Goal: Task Accomplishment & Management: Manage account settings

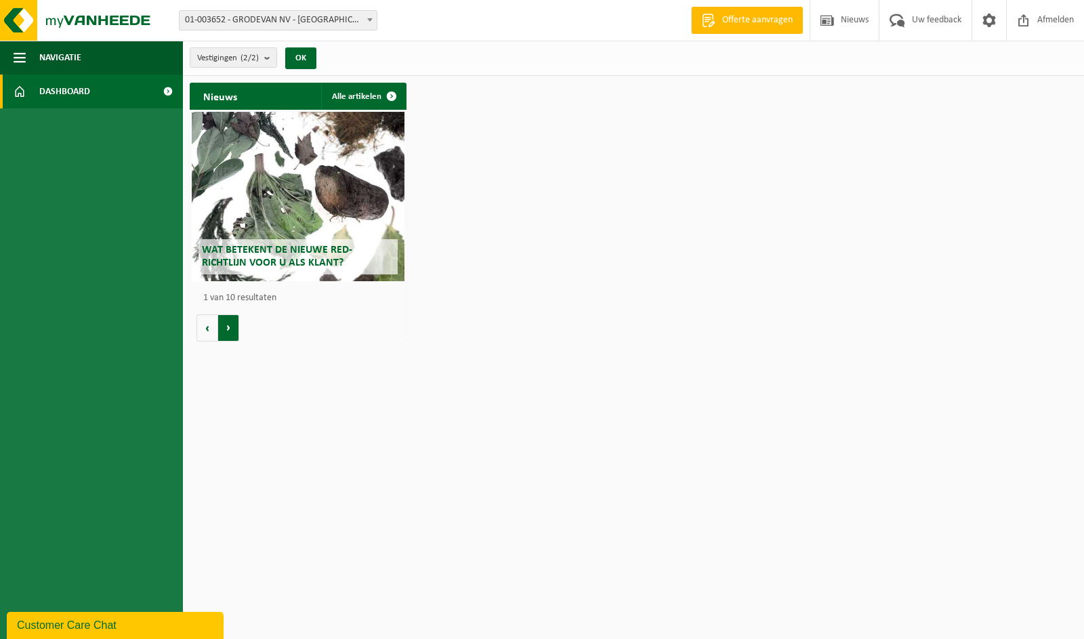
click at [230, 327] on button "Volgende" at bounding box center [228, 327] width 21 height 27
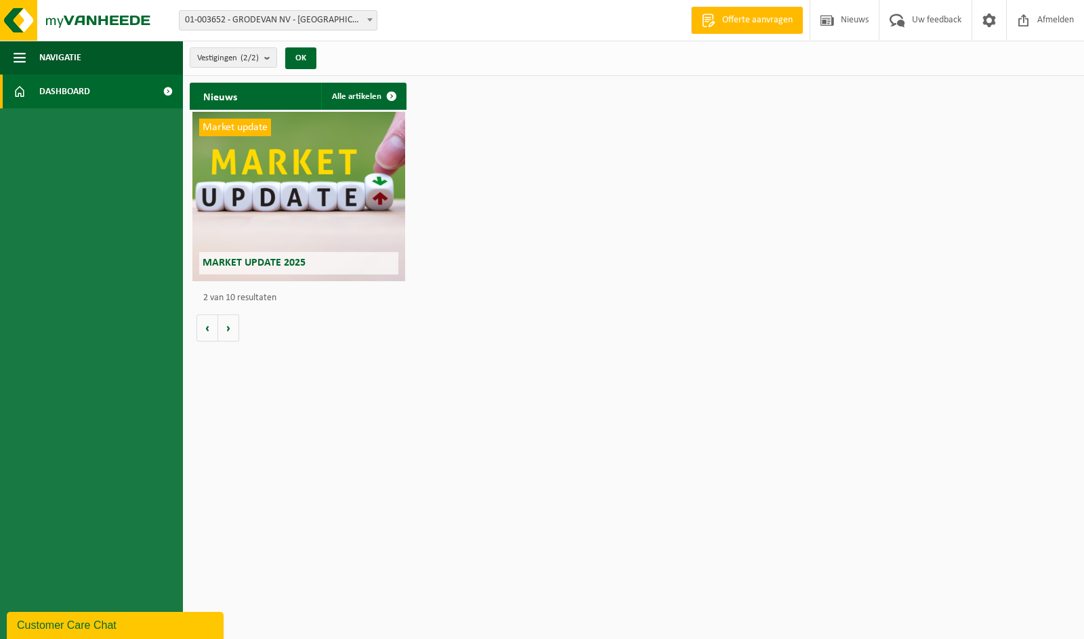
drag, startPoint x: 230, startPoint y: 327, endPoint x: 133, endPoint y: 152, distance: 199.5
click at [230, 327] on button "Volgende" at bounding box center [228, 327] width 21 height 27
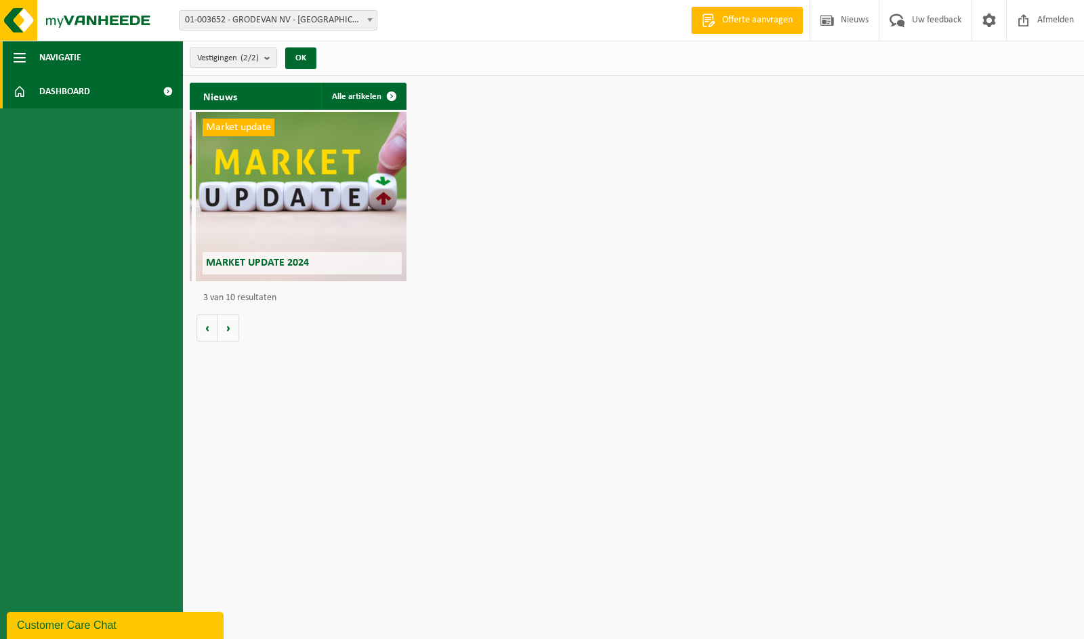
scroll to position [0, 433]
click at [63, 59] on span "Navigatie" at bounding box center [60, 58] width 42 height 34
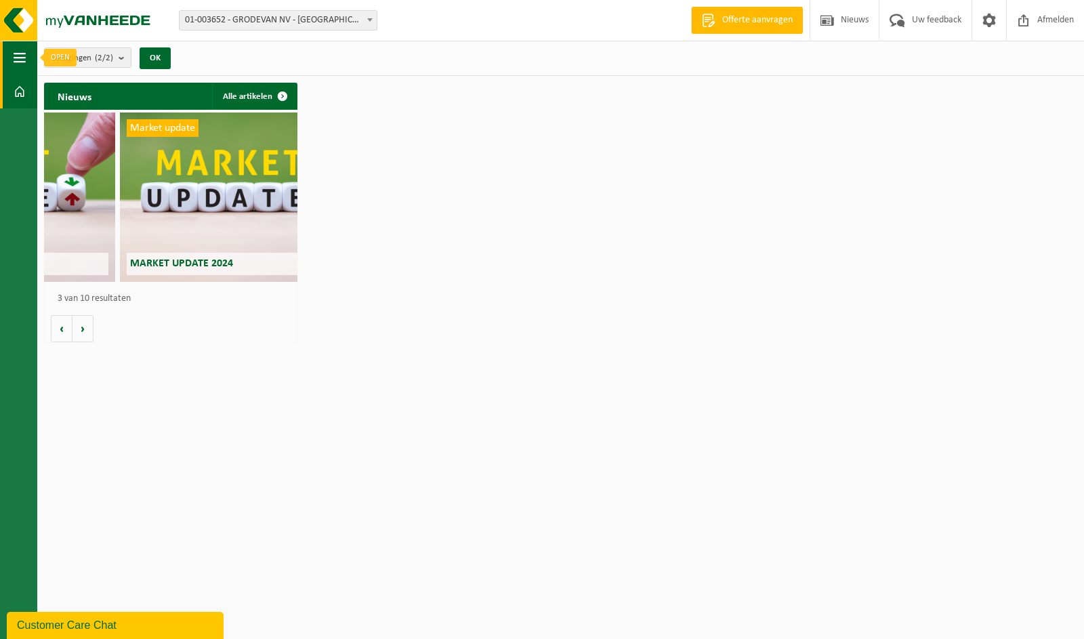
click at [22, 58] on span "button" at bounding box center [20, 58] width 12 height 34
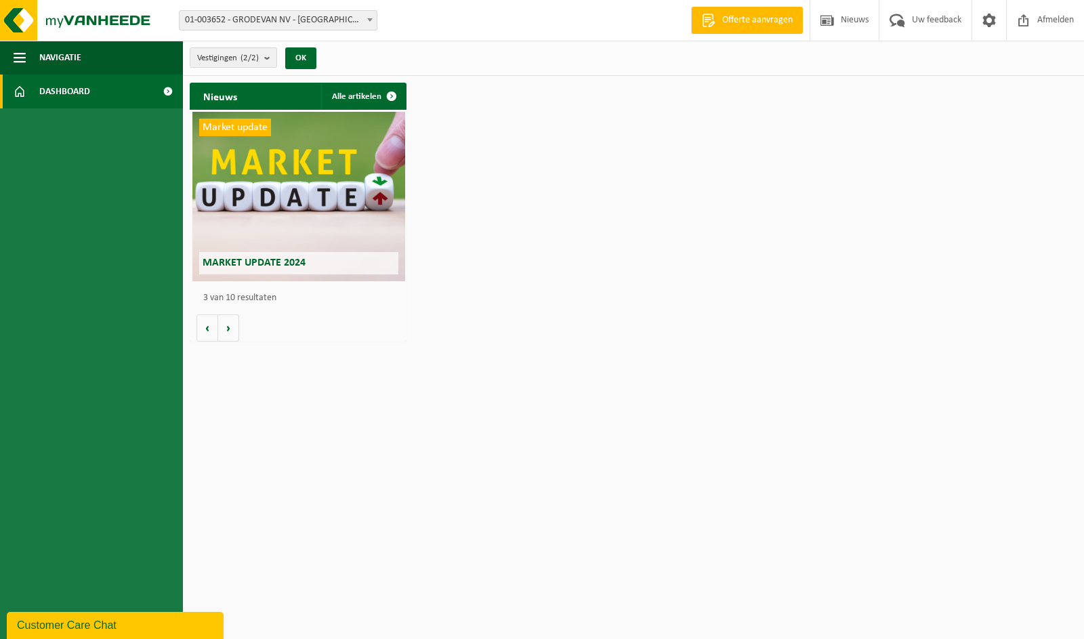
click at [20, 89] on span at bounding box center [20, 92] width 12 height 34
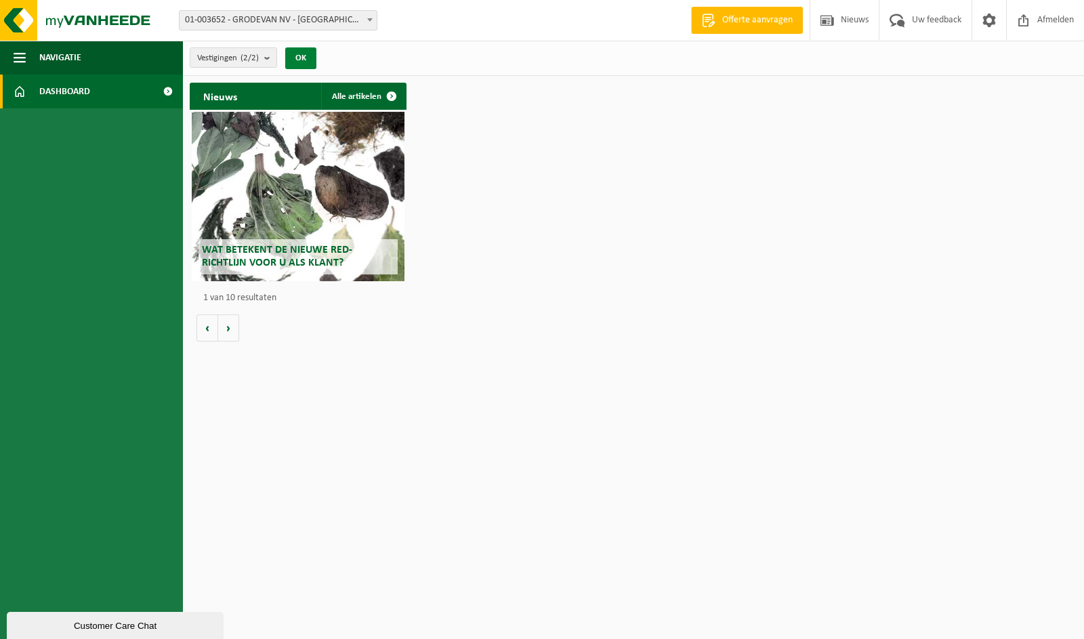
click at [303, 56] on button "OK" at bounding box center [300, 58] width 31 height 22
click at [230, 329] on button "Volgende" at bounding box center [228, 327] width 21 height 27
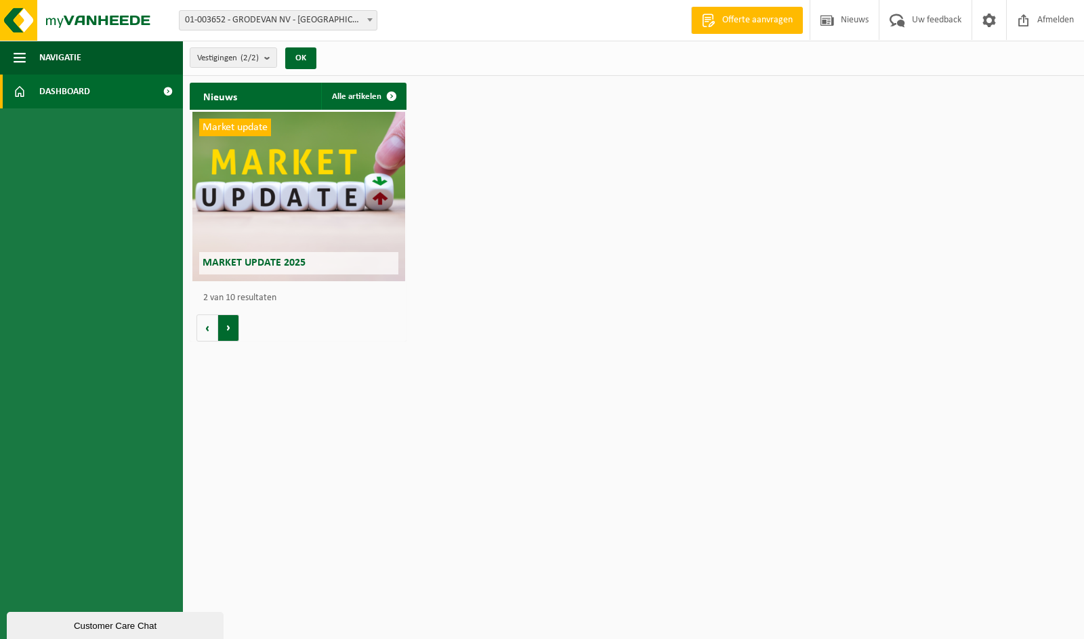
click at [230, 329] on button "Volgende" at bounding box center [228, 327] width 21 height 27
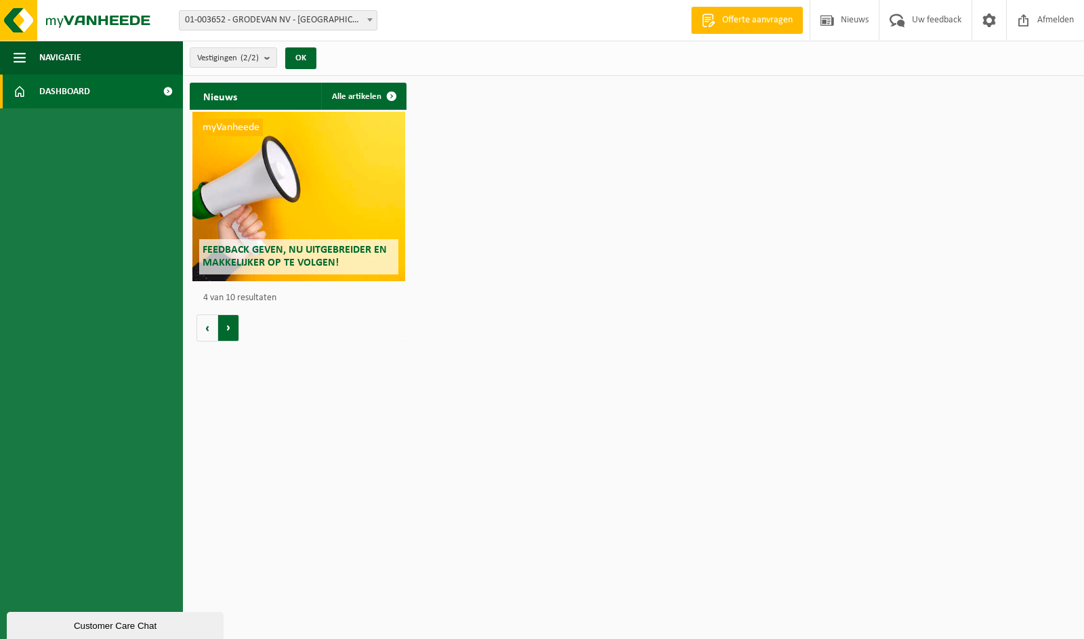
click at [230, 329] on button "Volgende" at bounding box center [228, 327] width 21 height 27
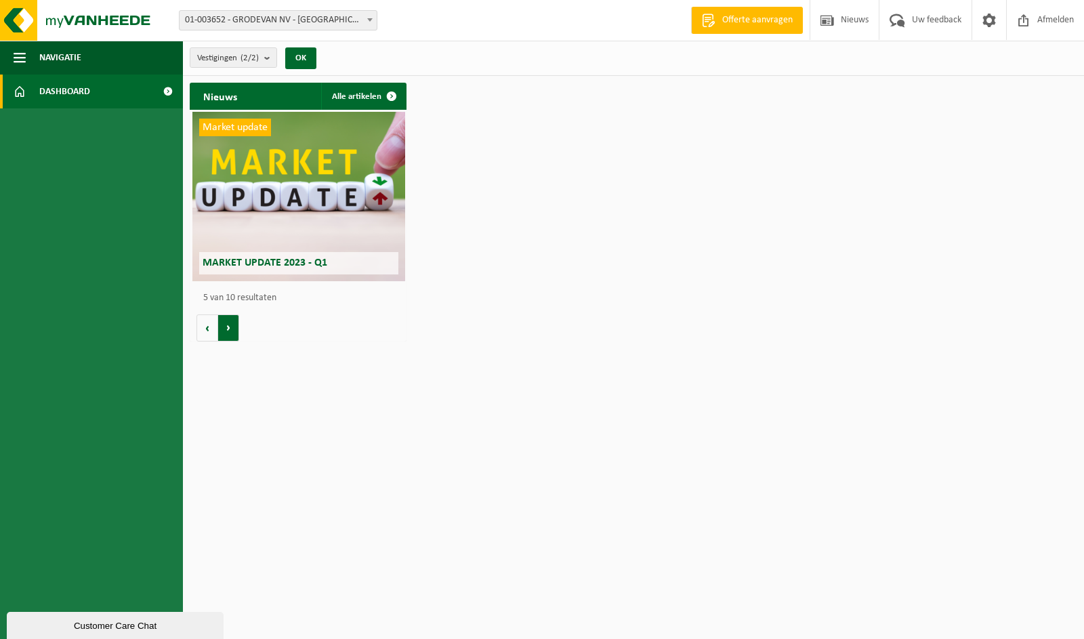
click at [230, 329] on button "Volgende" at bounding box center [228, 327] width 21 height 27
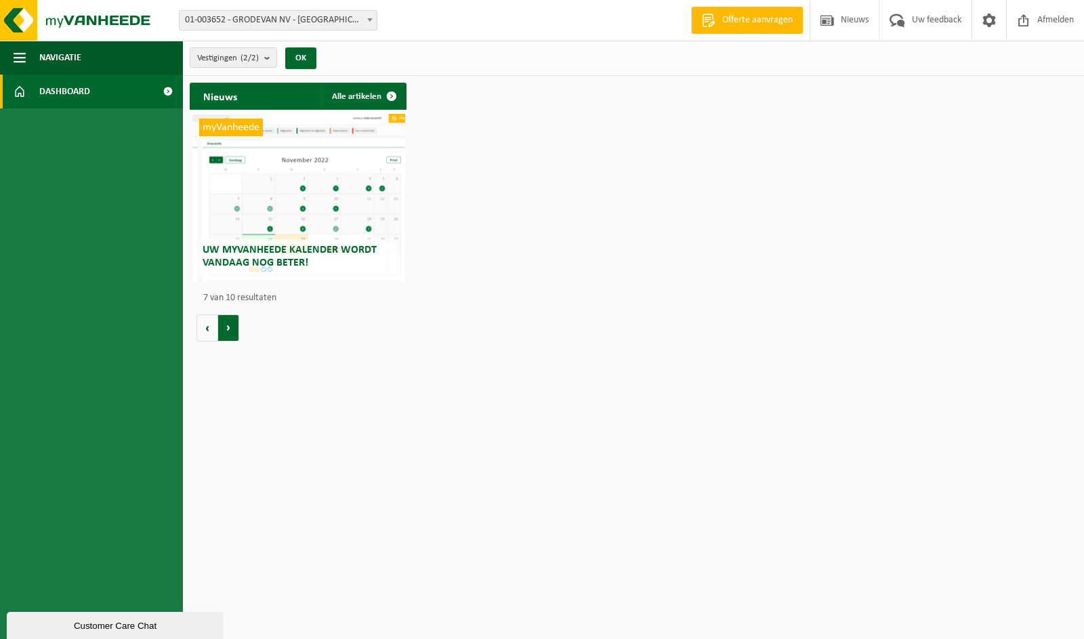
scroll to position [0, 1300]
click at [230, 329] on button "Volgende" at bounding box center [228, 327] width 21 height 27
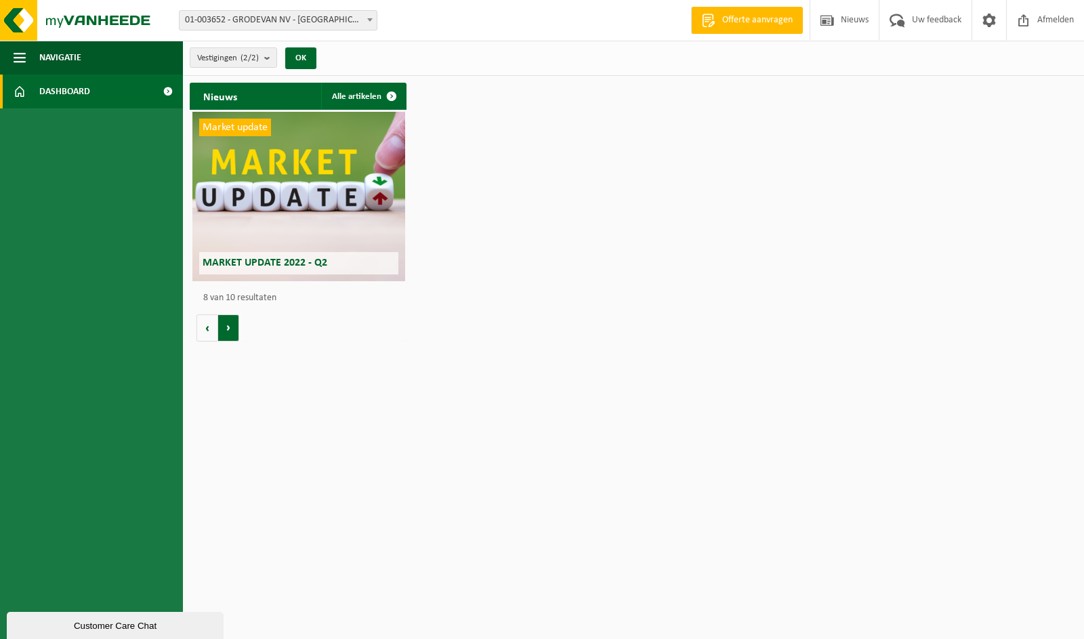
click at [230, 329] on button "Volgende" at bounding box center [228, 327] width 21 height 27
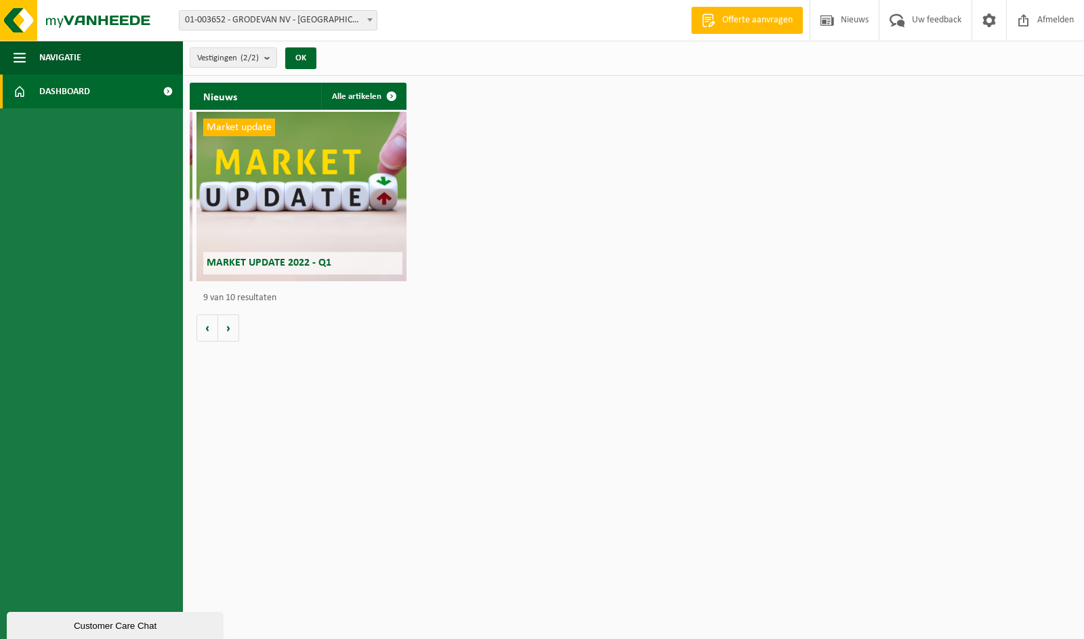
scroll to position [0, 1734]
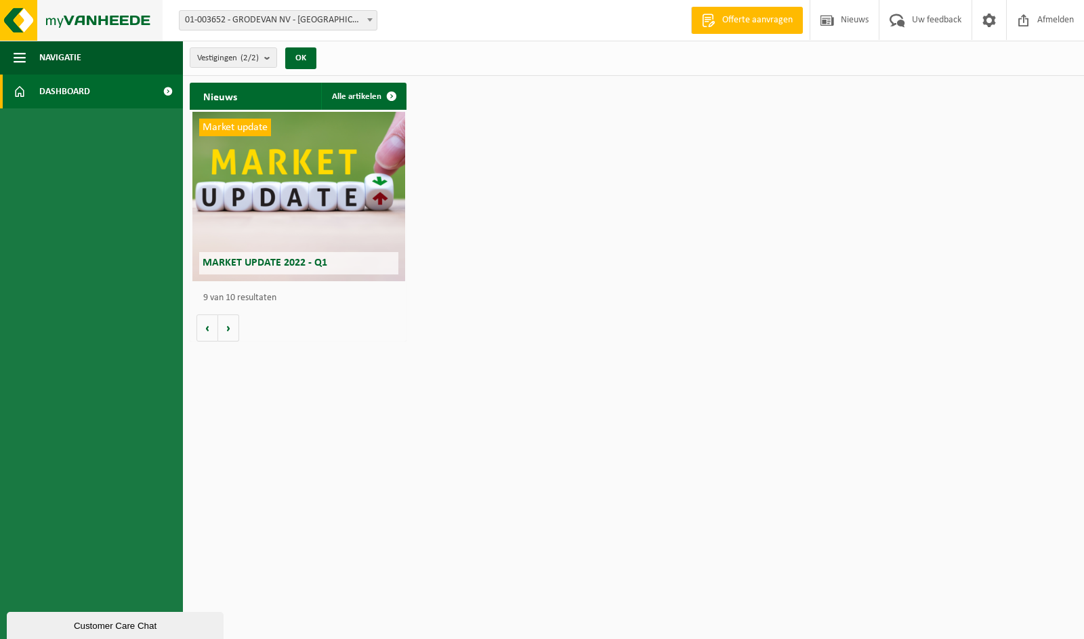
click at [79, 17] on img at bounding box center [81, 20] width 163 height 41
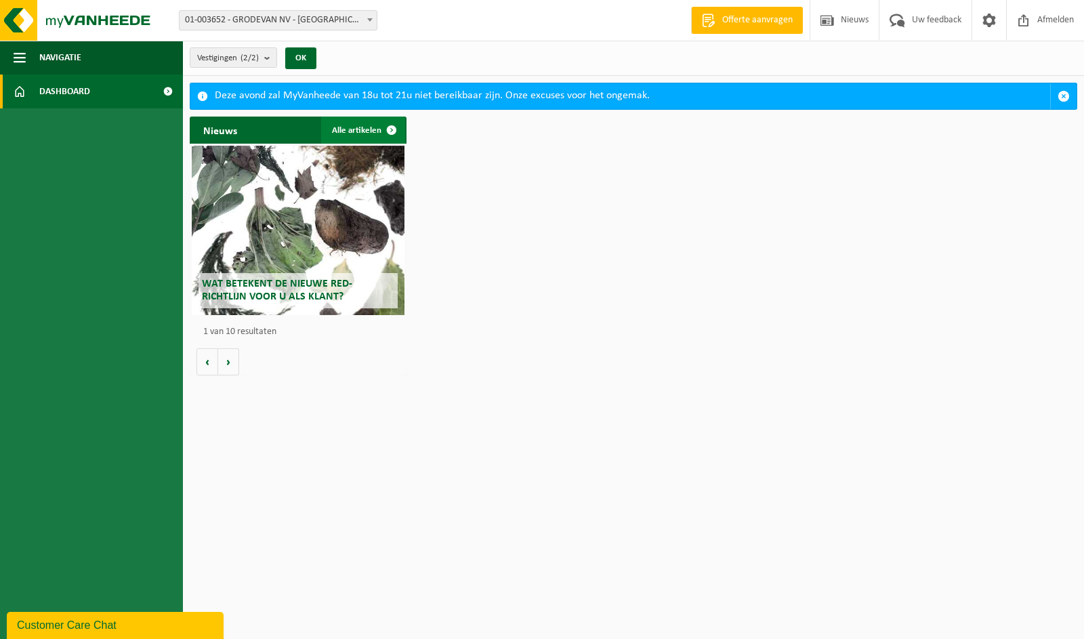
click at [394, 128] on span at bounding box center [391, 130] width 27 height 27
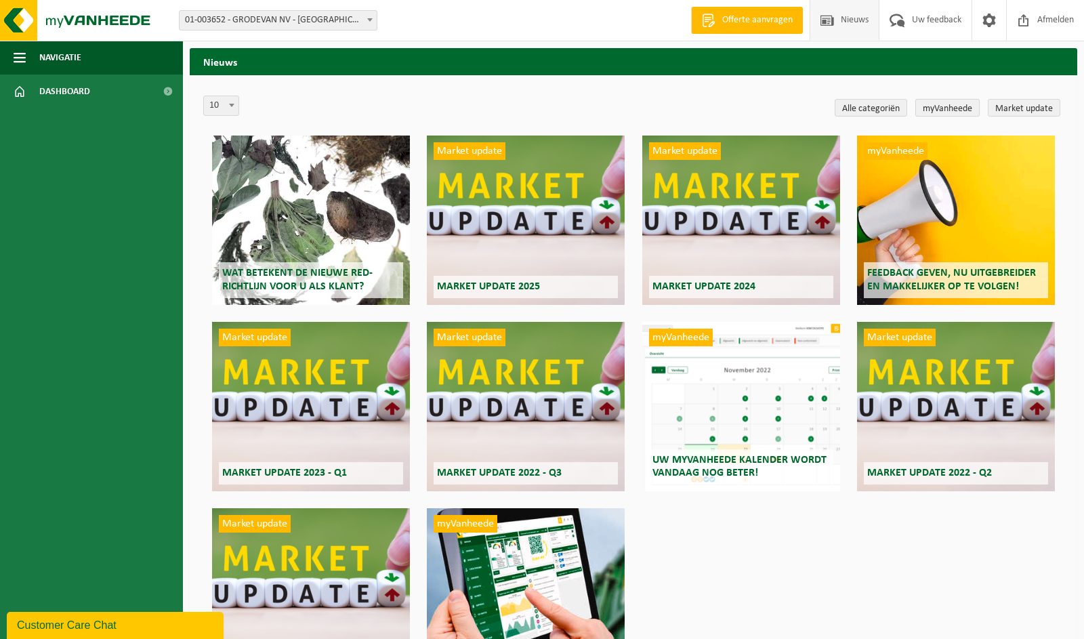
click at [942, 106] on link "myVanheede" at bounding box center [947, 108] width 64 height 18
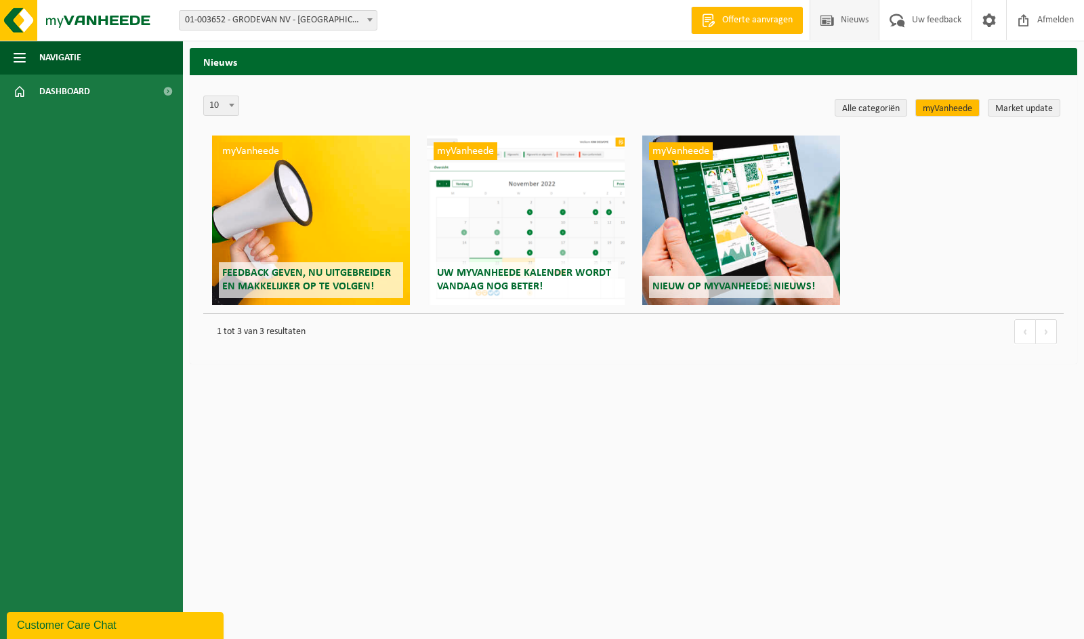
click at [838, 17] on span "Nieuws" at bounding box center [854, 20] width 35 height 40
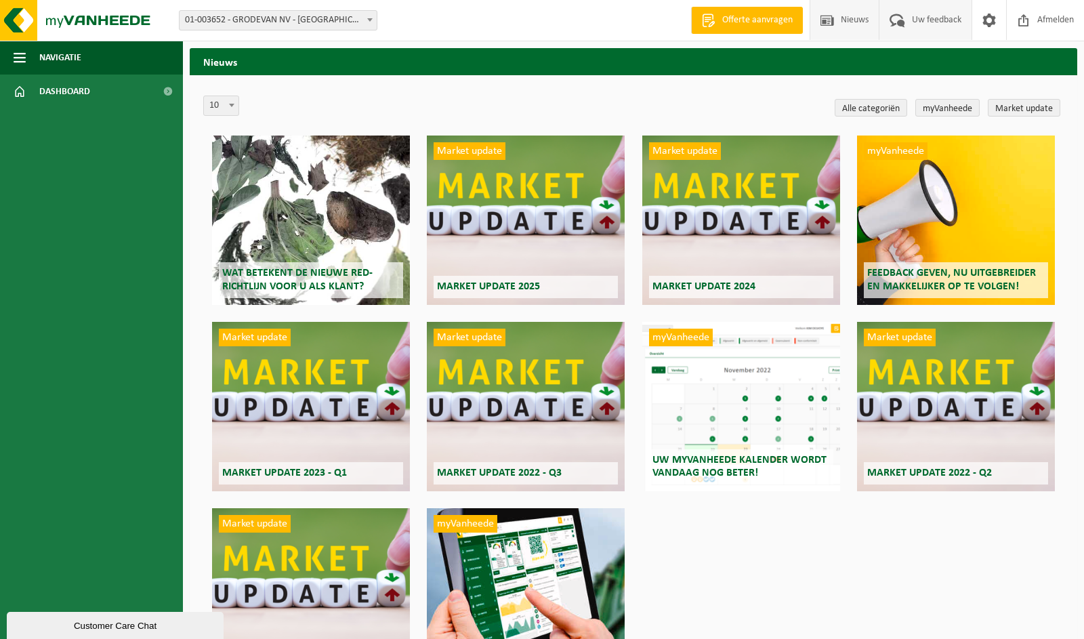
click at [964, 18] on link "Uw feedback" at bounding box center [925, 20] width 93 height 40
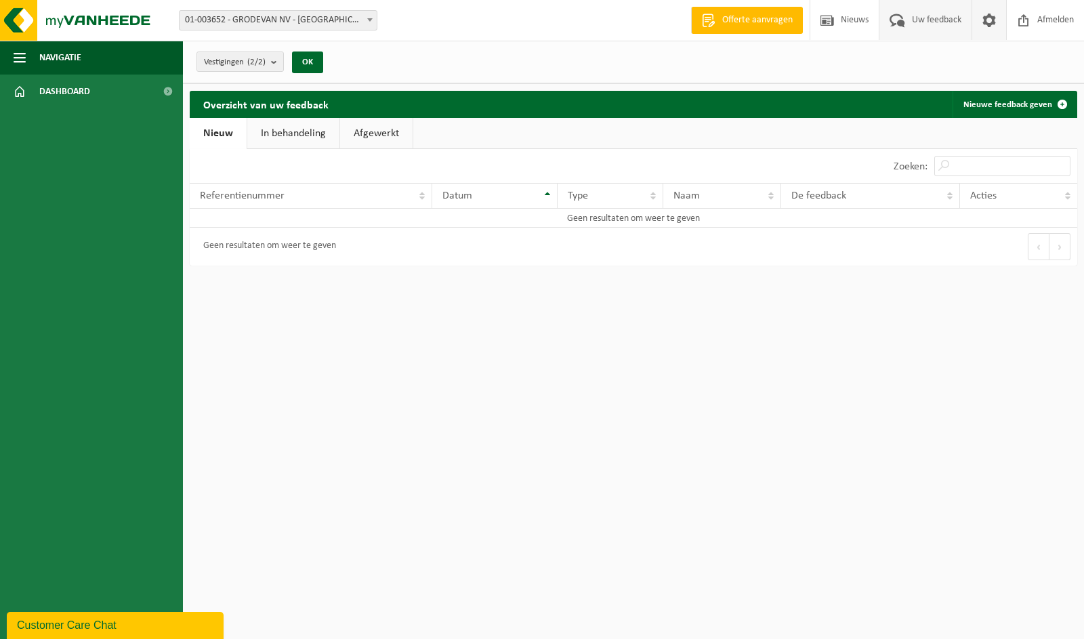
click at [992, 19] on span at bounding box center [989, 20] width 20 height 40
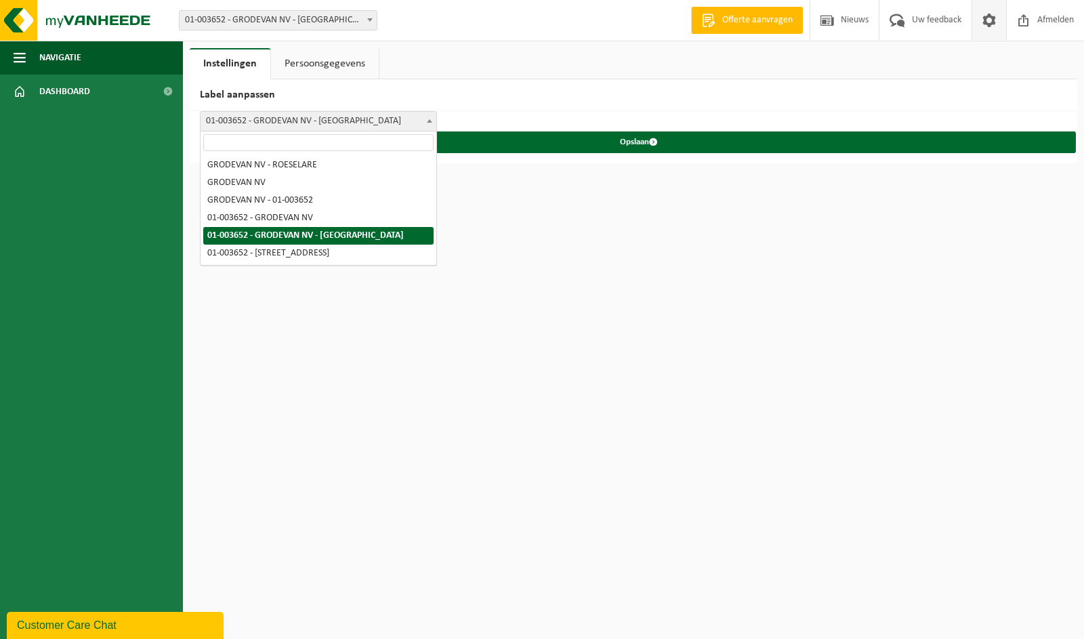
click at [376, 121] on span "01-003652 - GRODEVAN NV - [GEOGRAPHIC_DATA]" at bounding box center [319, 121] width 236 height 19
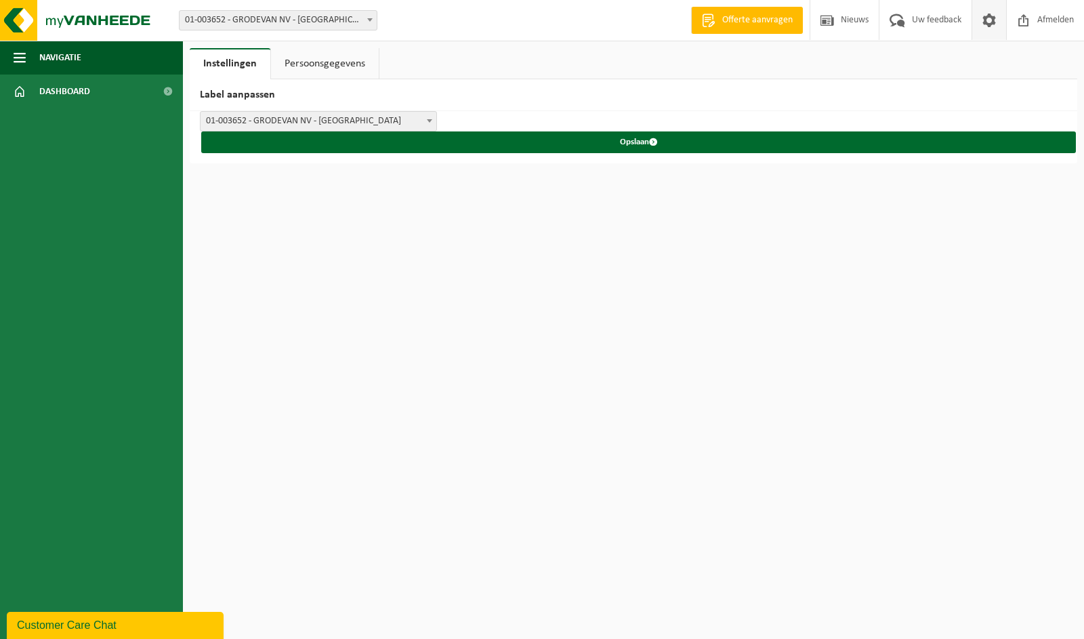
click at [314, 60] on link "Persoonsgegevens" at bounding box center [325, 63] width 108 height 31
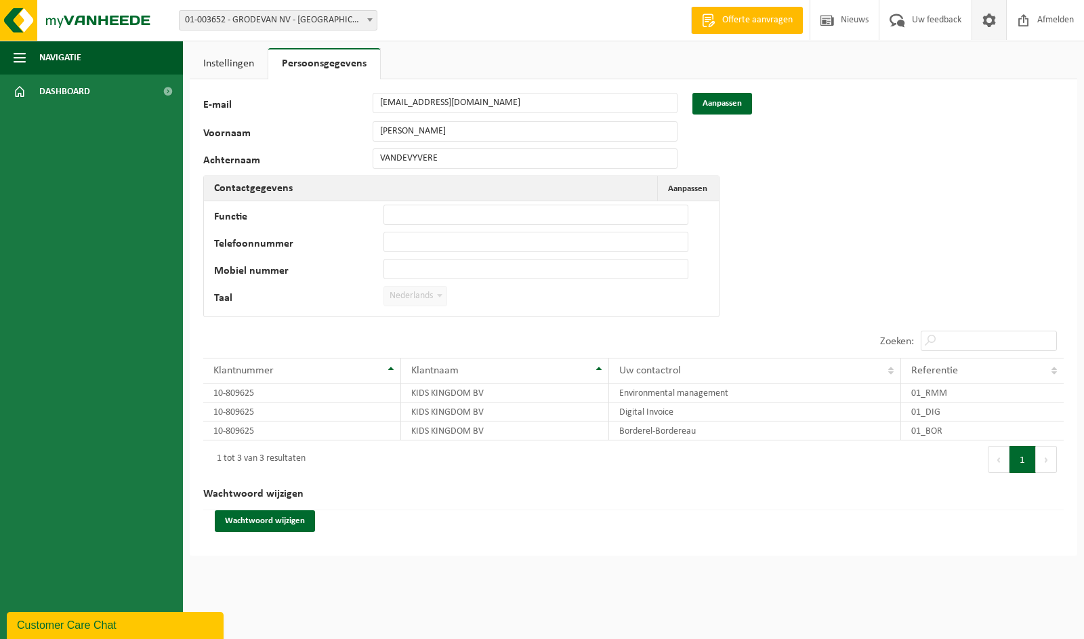
click at [208, 64] on link "Instellingen" at bounding box center [229, 63] width 78 height 31
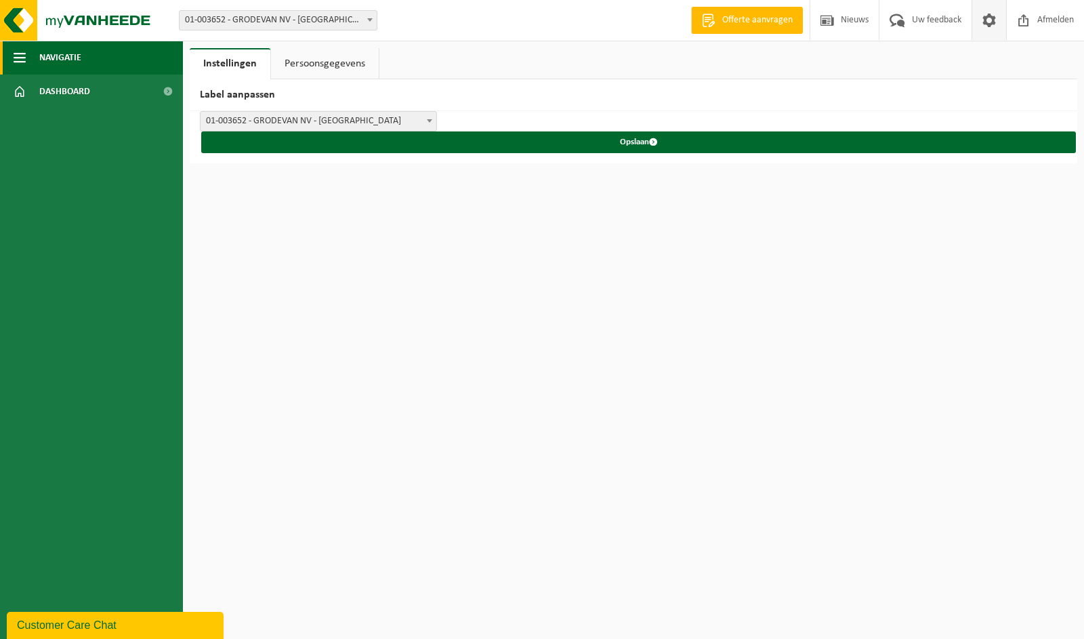
click at [57, 58] on span "Navigatie" at bounding box center [60, 58] width 42 height 34
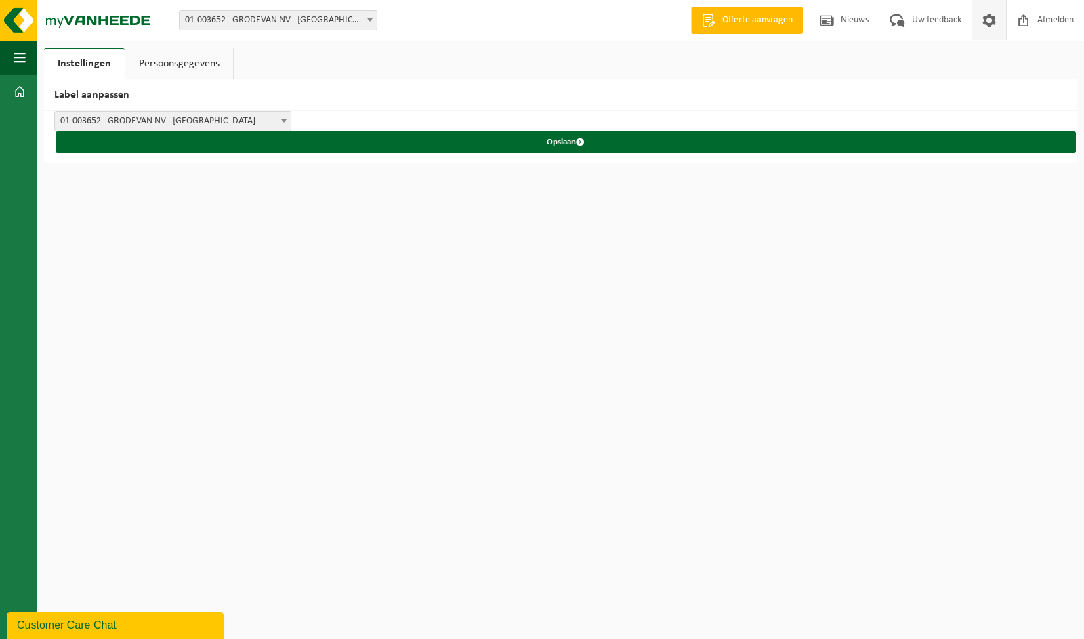
click at [285, 119] on b at bounding box center [283, 120] width 5 height 3
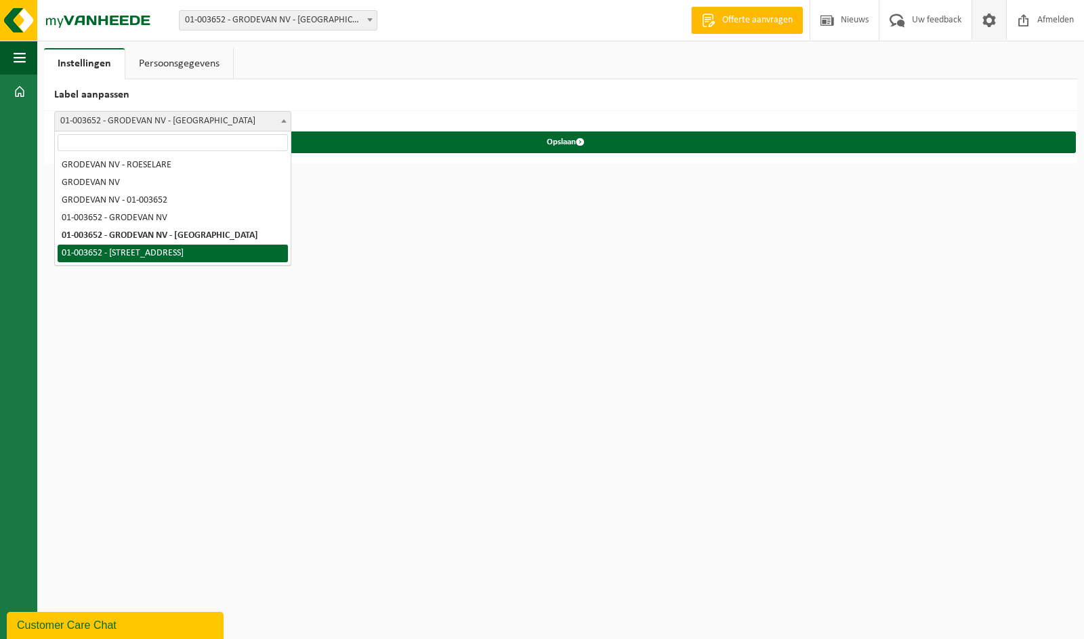
select select "5"
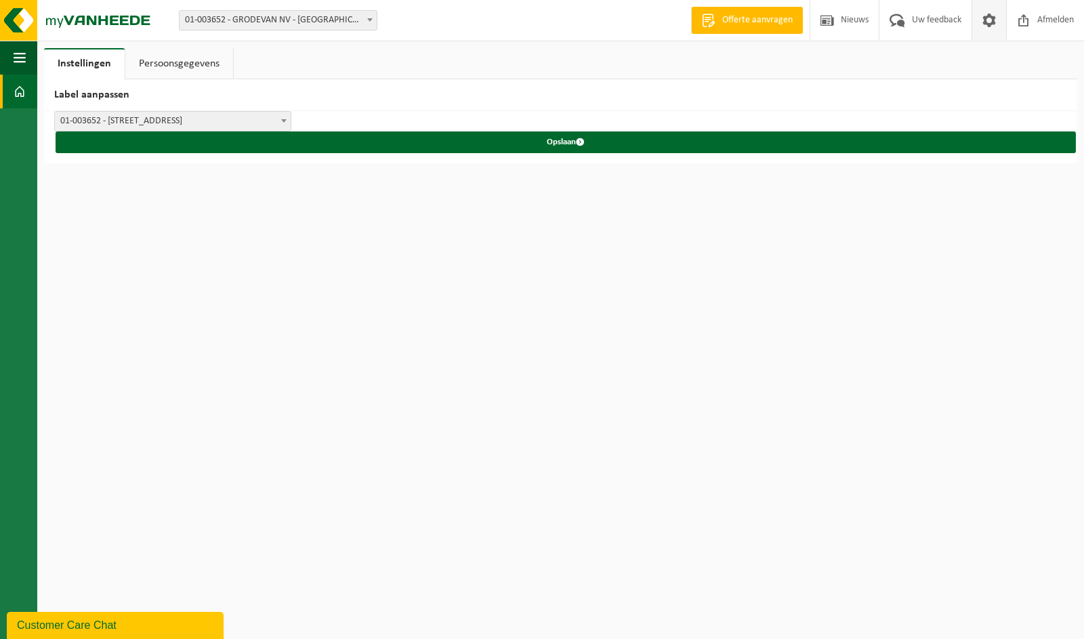
click at [22, 91] on span at bounding box center [20, 92] width 12 height 34
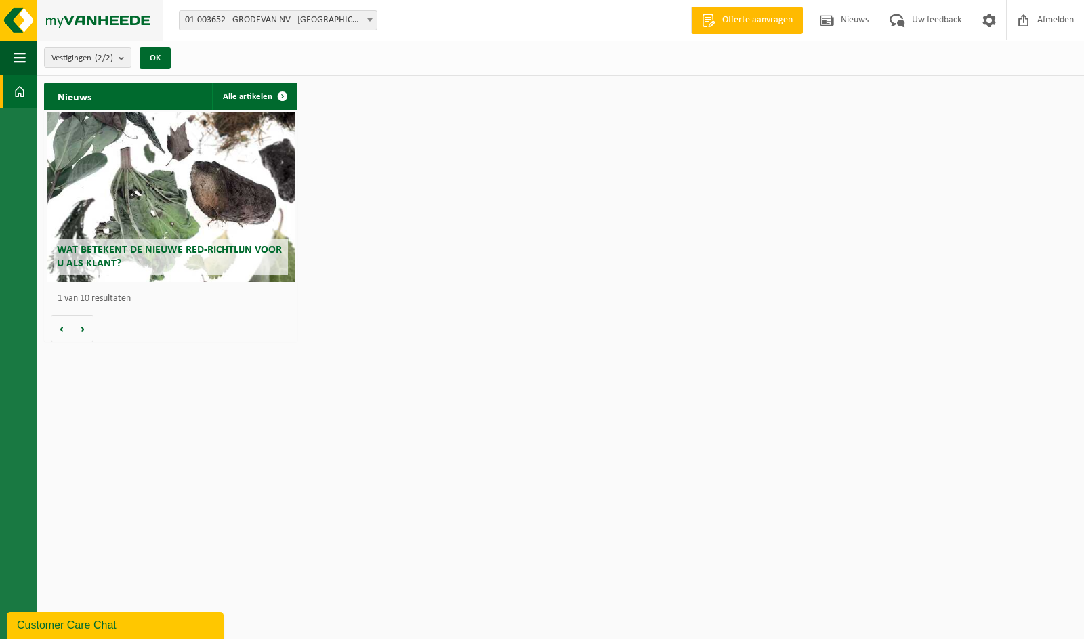
click at [92, 20] on img at bounding box center [81, 20] width 163 height 41
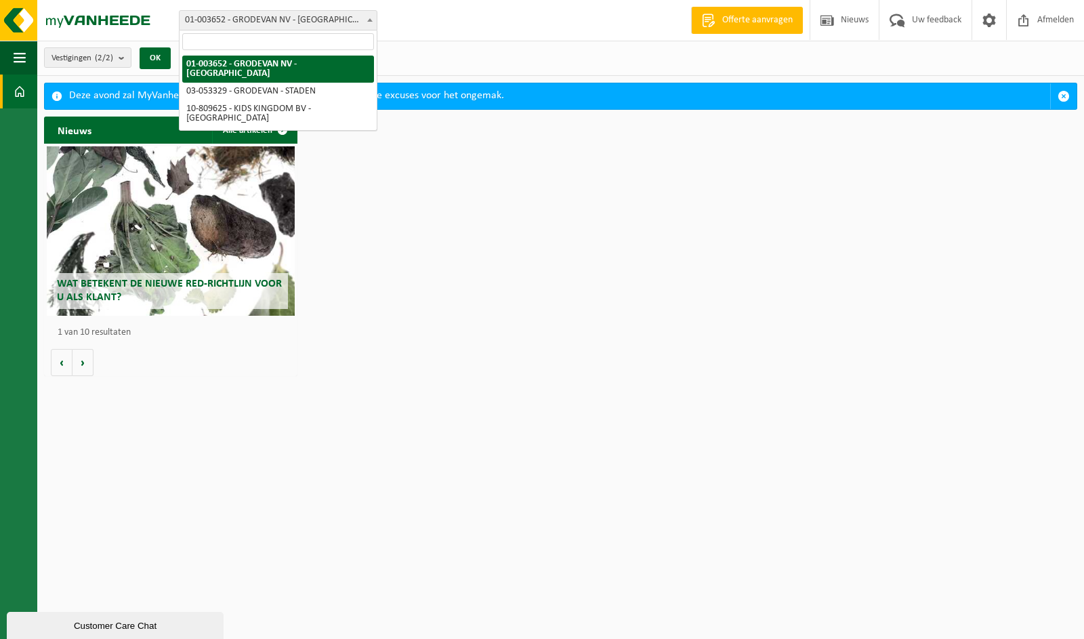
click at [341, 18] on span "01-003652 - GRODEVAN NV - [GEOGRAPHIC_DATA]" at bounding box center [278, 20] width 197 height 19
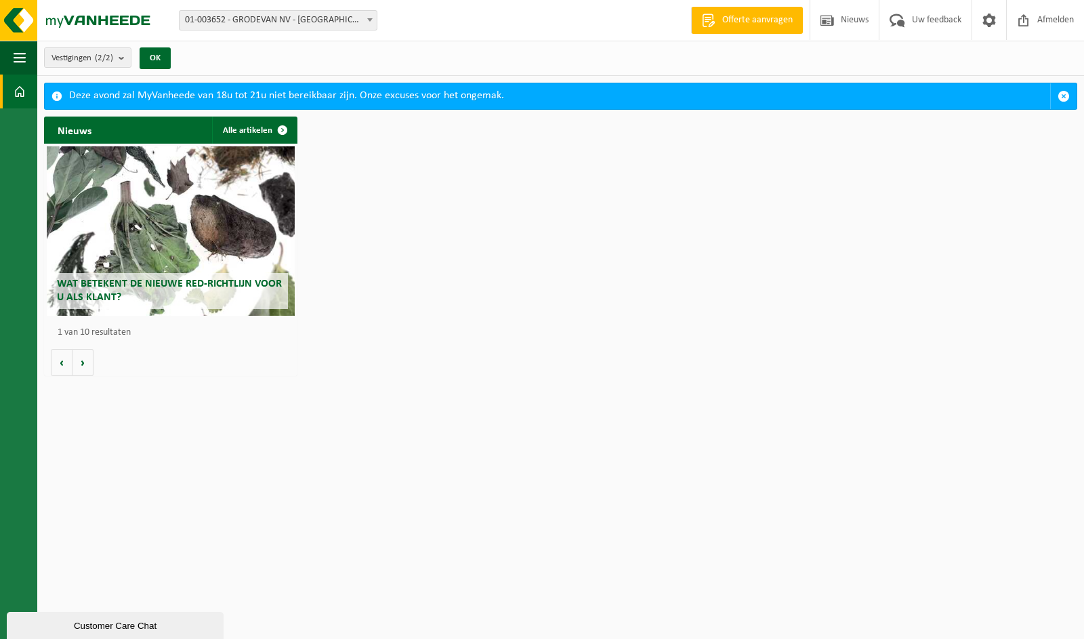
click at [574, 231] on div "Nieuws Alle artikelen Wat betekent de nieuwe RED-richtlijn voor u als klant? Ma…" at bounding box center [561, 247] width 1040 height 274
click at [159, 54] on button "OK" at bounding box center [155, 58] width 31 height 22
click at [159, 56] on button "OK" at bounding box center [155, 58] width 31 height 22
click at [20, 59] on span "button" at bounding box center [20, 58] width 12 height 34
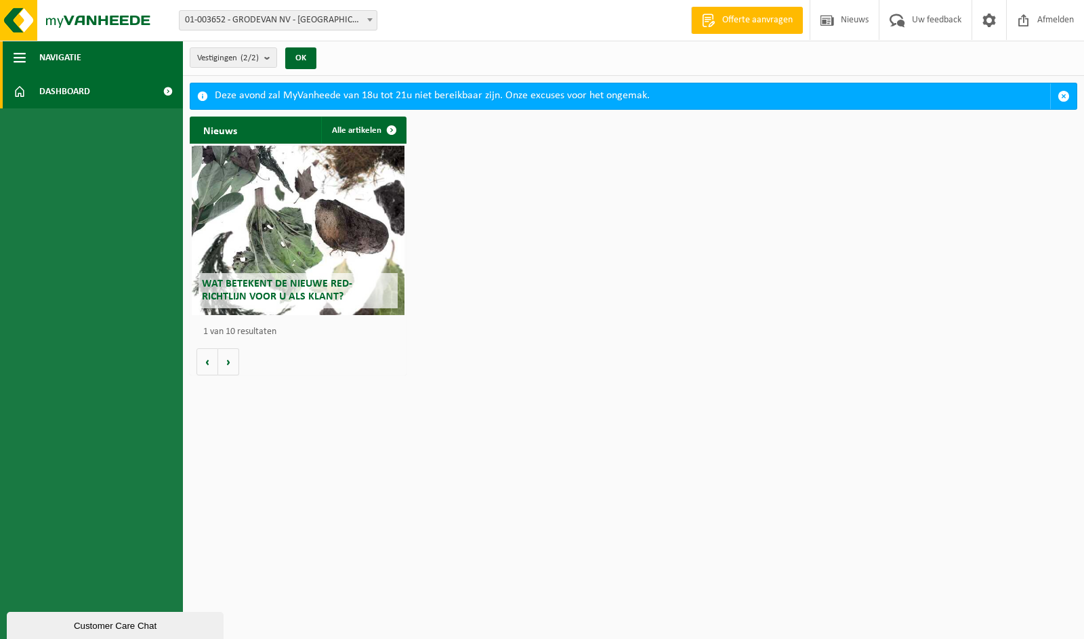
click at [20, 59] on span "button" at bounding box center [20, 58] width 12 height 34
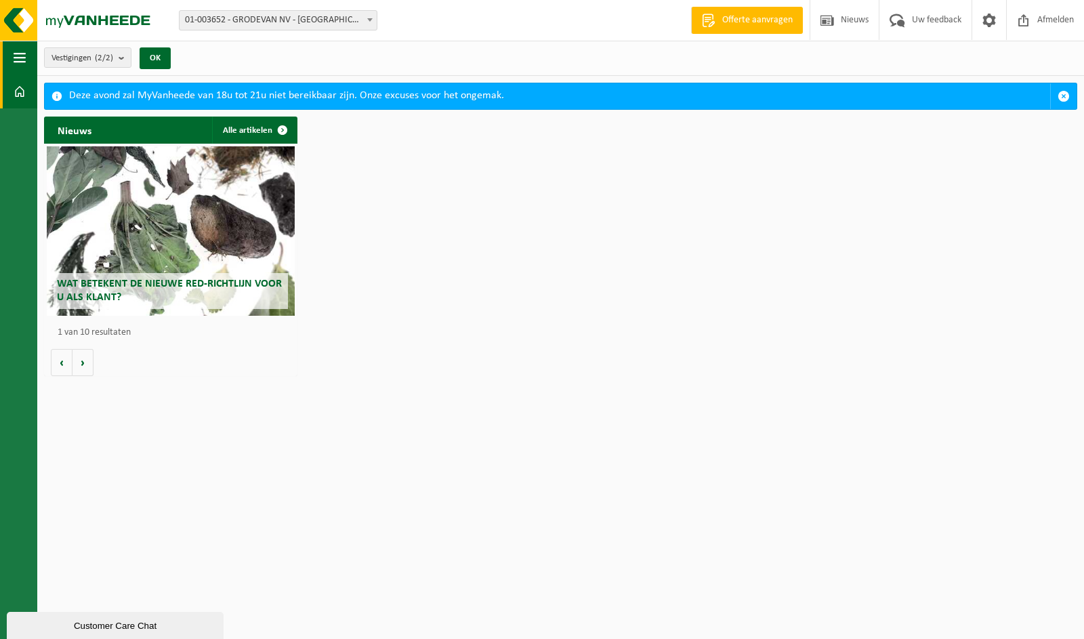
click at [20, 59] on span "button" at bounding box center [20, 58] width 12 height 34
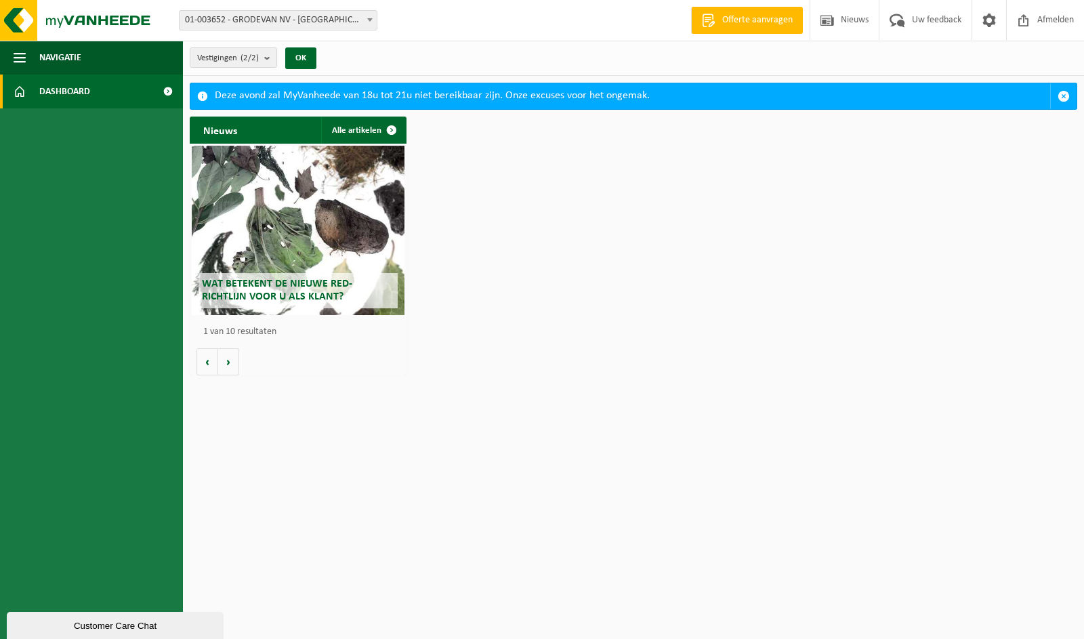
click at [47, 87] on span "Dashboard" at bounding box center [64, 92] width 51 height 34
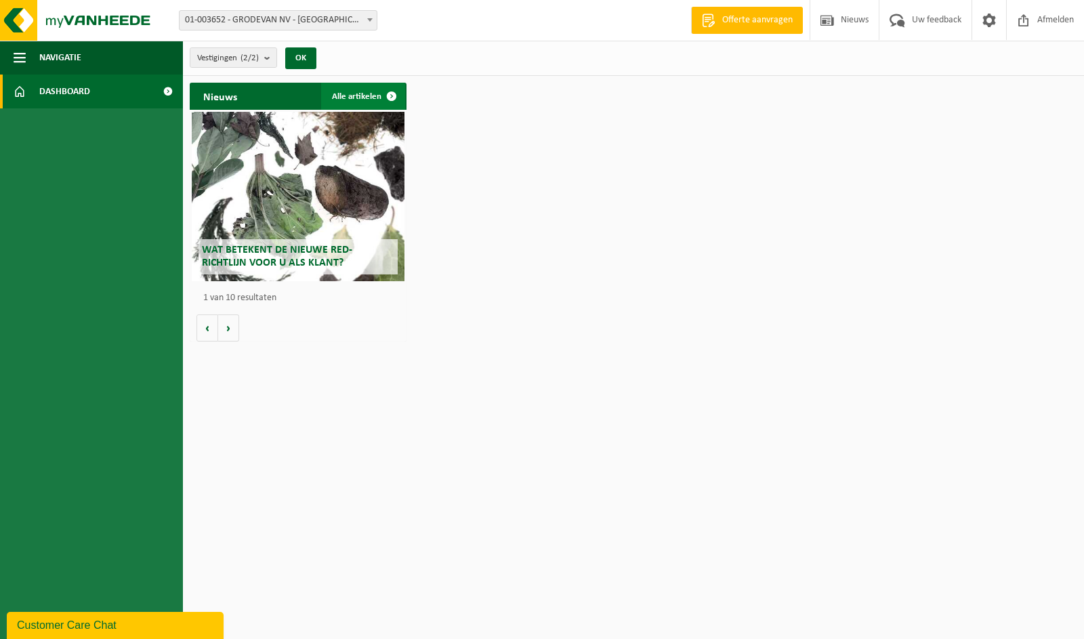
click at [384, 92] on span at bounding box center [391, 96] width 27 height 27
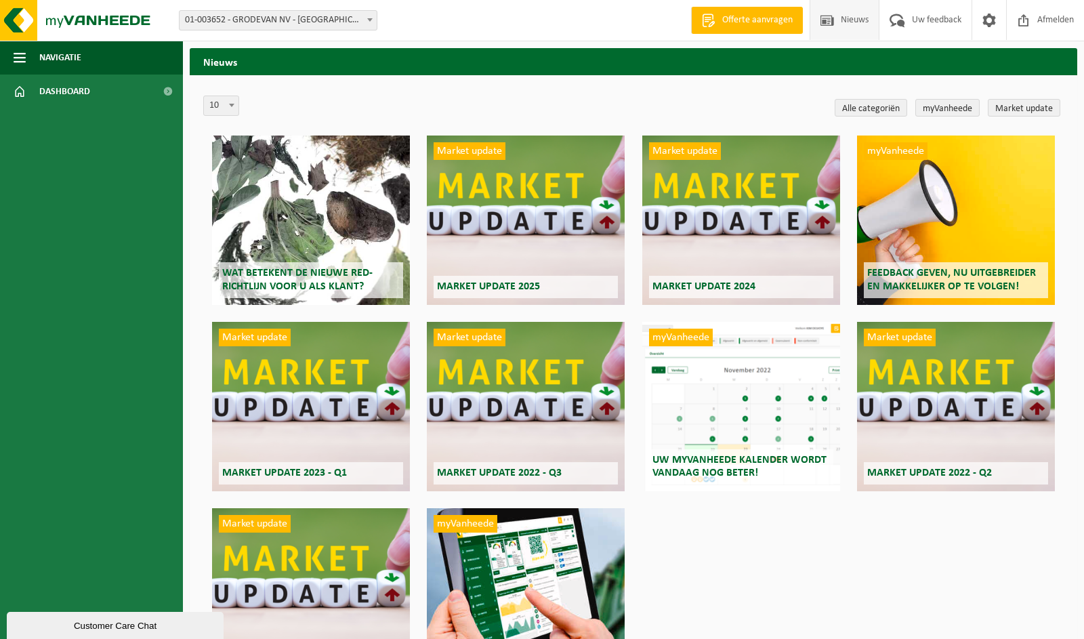
click at [504, 221] on div "Market update Market update 2025" at bounding box center [526, 219] width 198 height 169
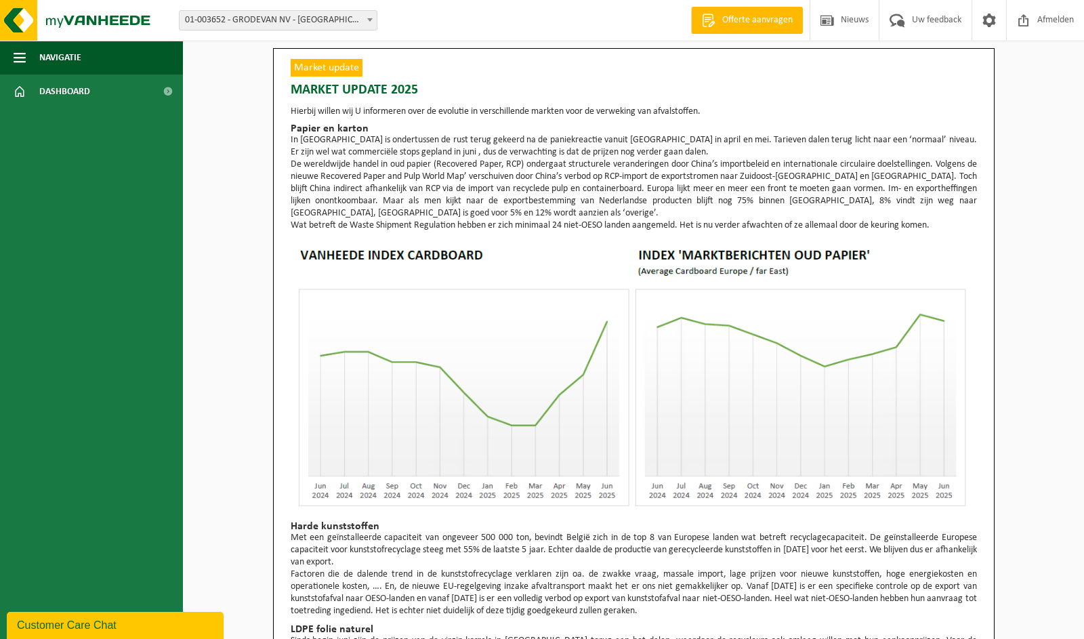
click at [45, 44] on span "Navigatie" at bounding box center [60, 58] width 42 height 34
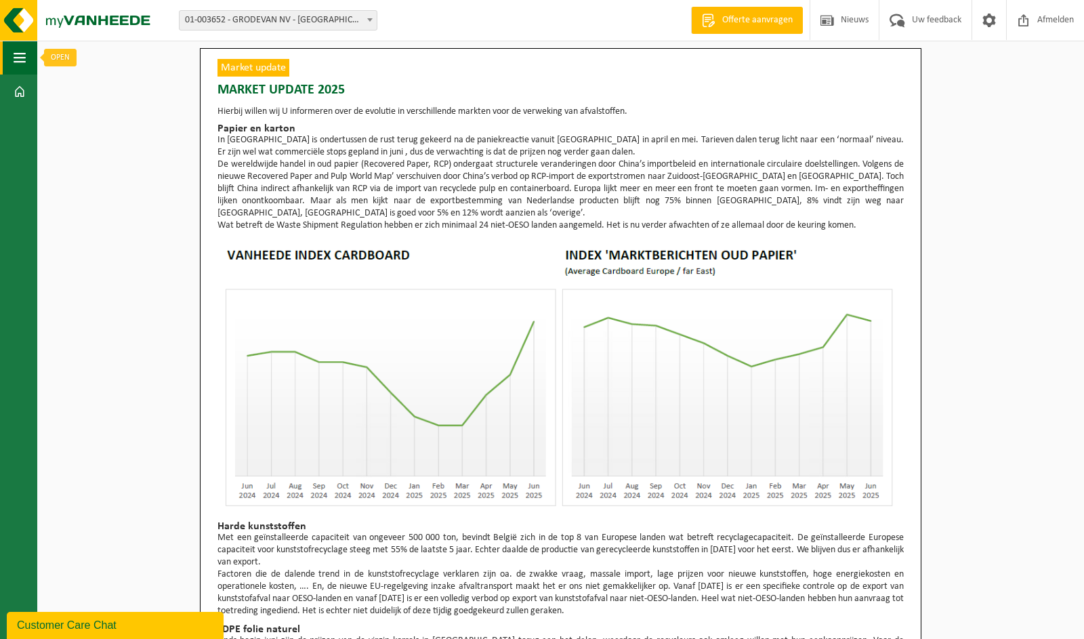
click at [17, 53] on span "button" at bounding box center [20, 58] width 12 height 34
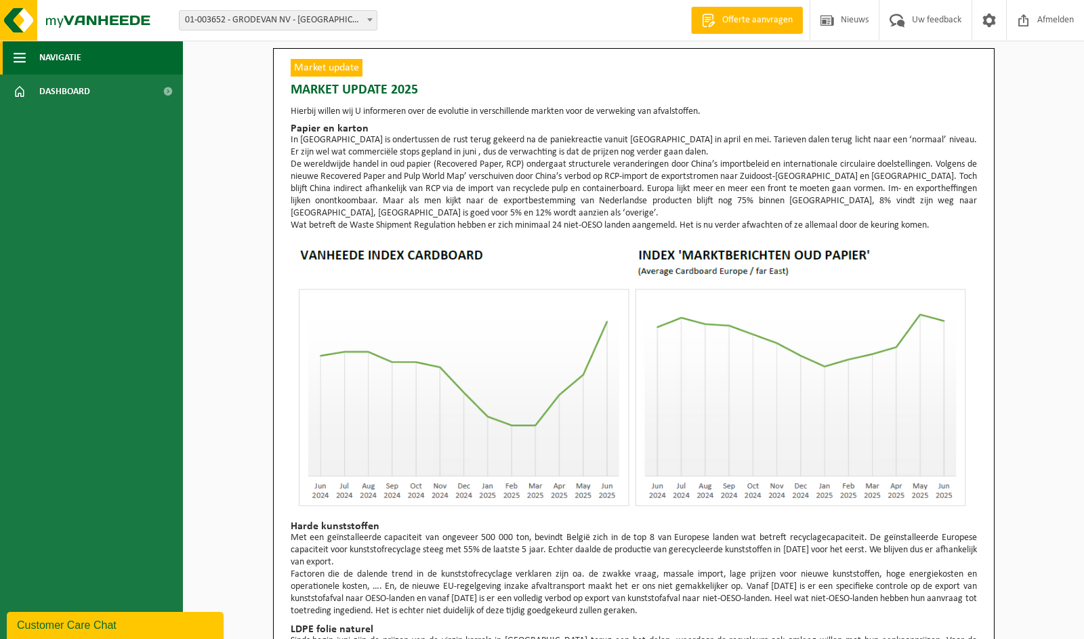
click at [41, 60] on span "Navigatie" at bounding box center [60, 58] width 42 height 34
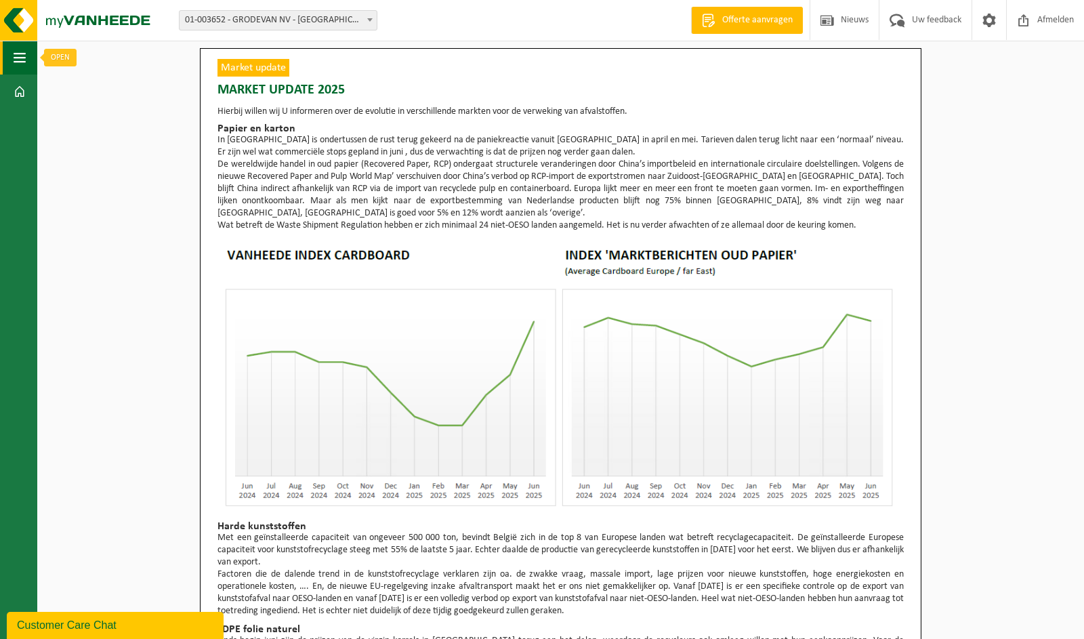
click at [20, 56] on span "button" at bounding box center [20, 58] width 12 height 34
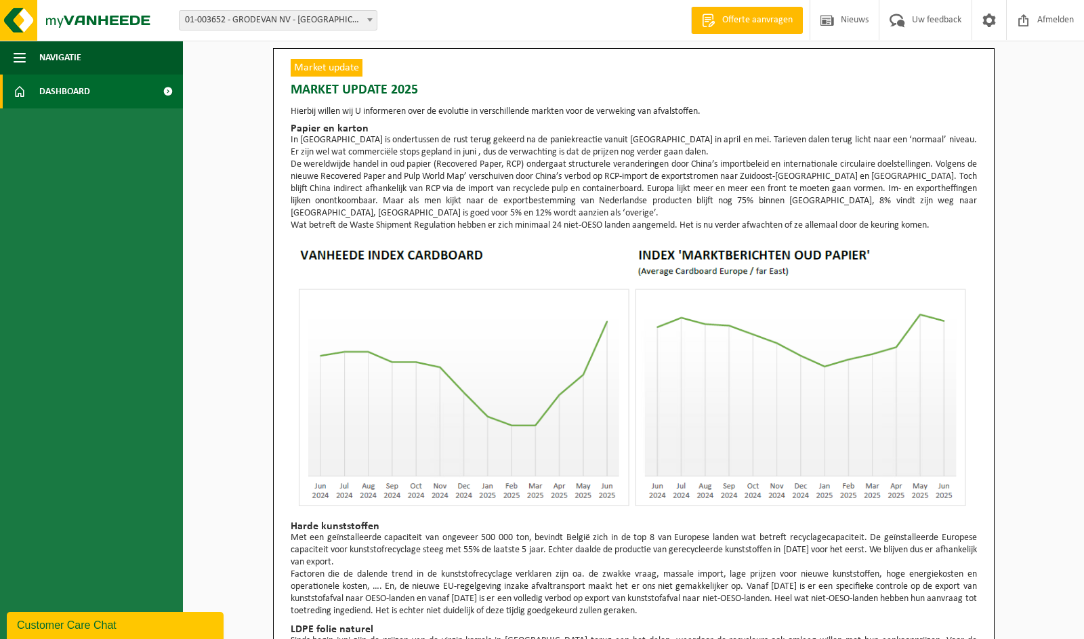
click at [55, 87] on span "Dashboard" at bounding box center [64, 92] width 51 height 34
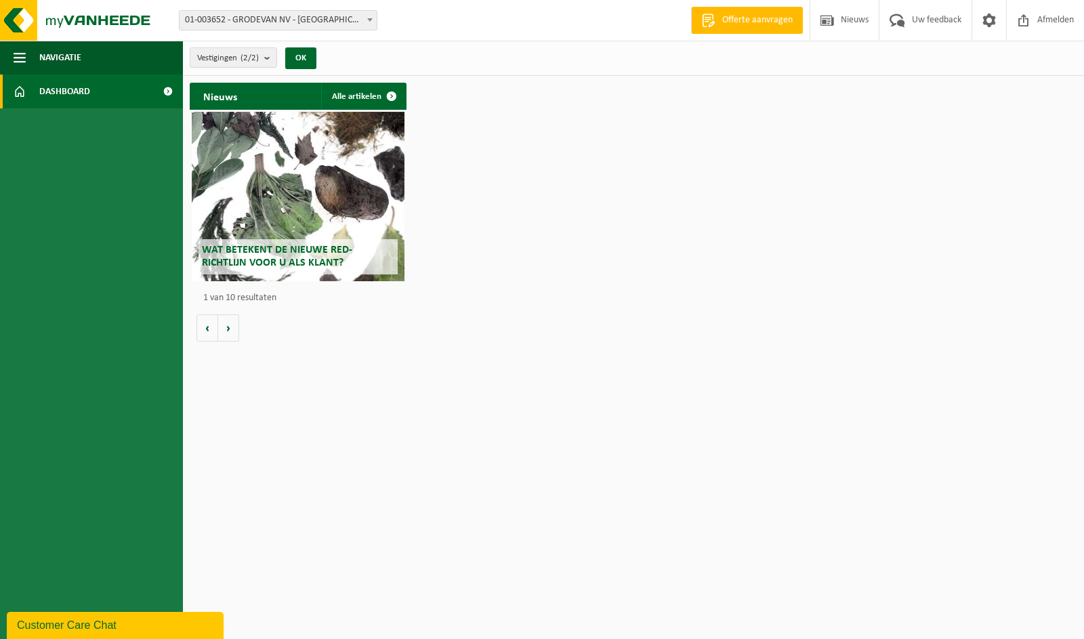
click at [364, 17] on span at bounding box center [370, 20] width 14 height 18
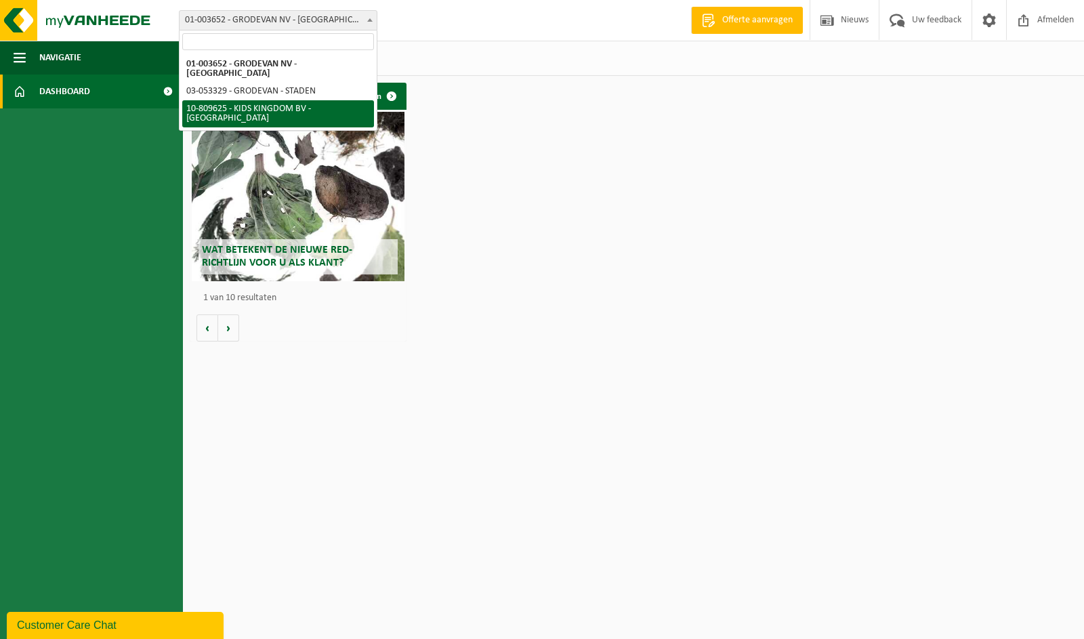
select select "35722"
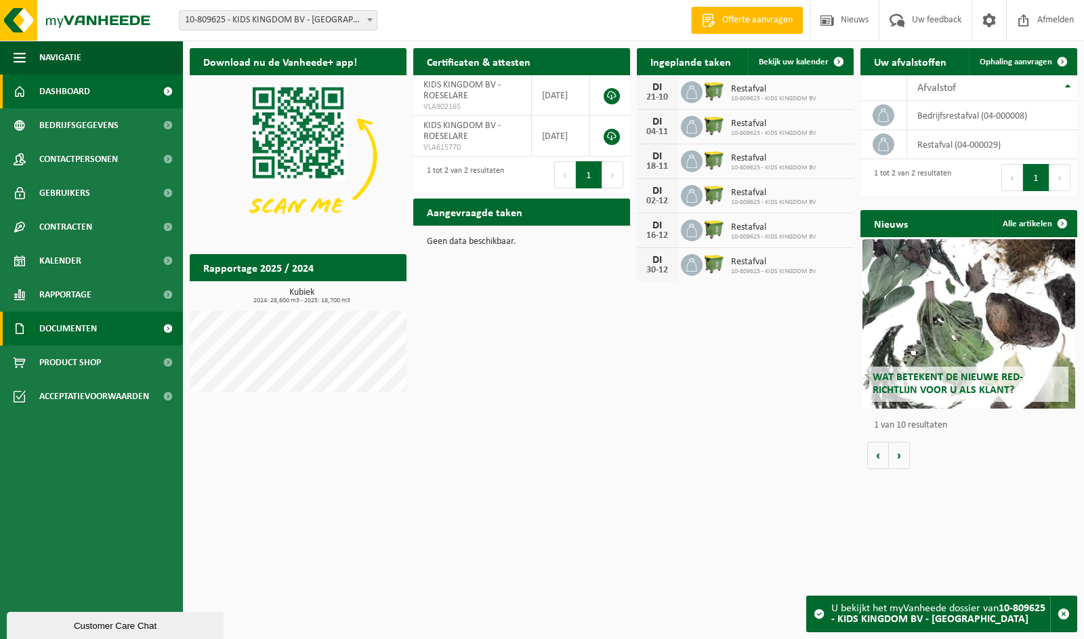
click at [72, 324] on span "Documenten" at bounding box center [68, 329] width 58 height 34
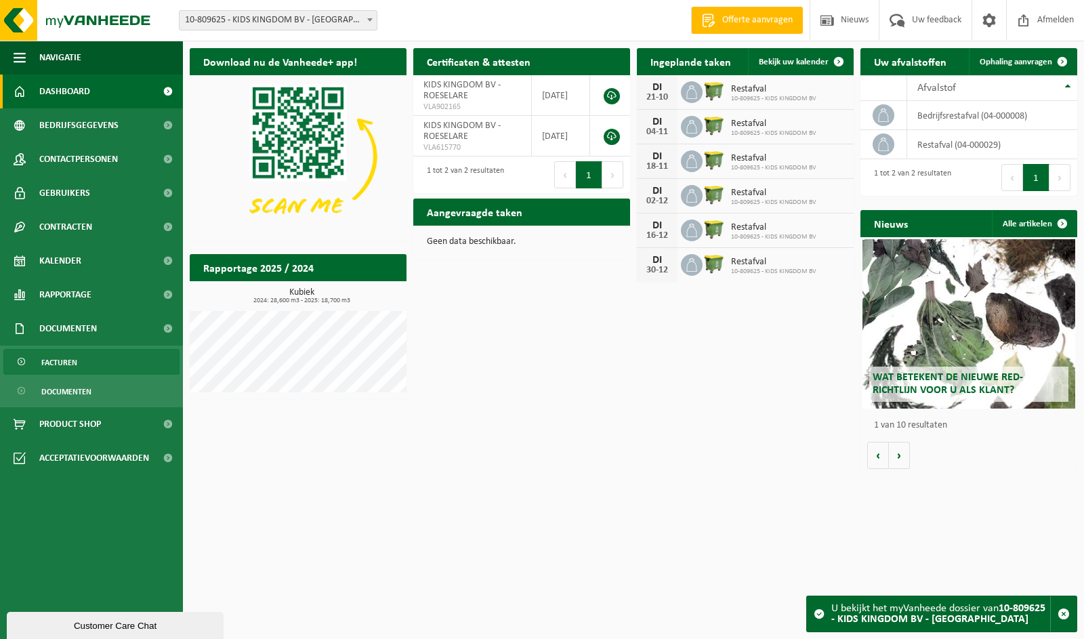
click at [85, 358] on link "Facturen" at bounding box center [91, 362] width 176 height 26
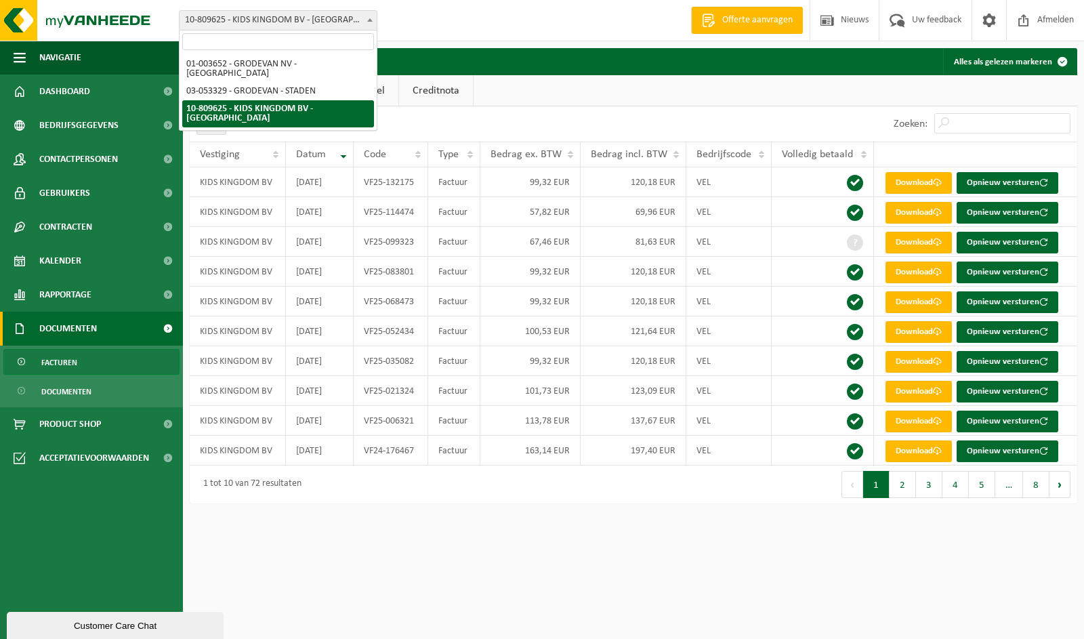
click at [324, 17] on span "10-809625 - KIDS KINGDOM BV - [GEOGRAPHIC_DATA]" at bounding box center [278, 20] width 197 height 19
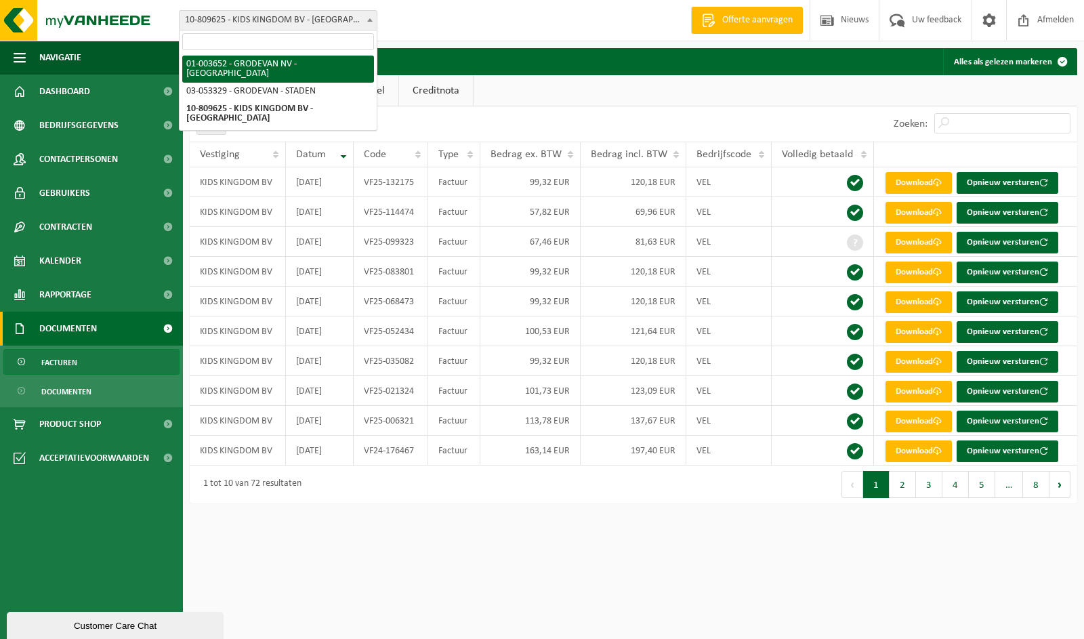
select select "180"
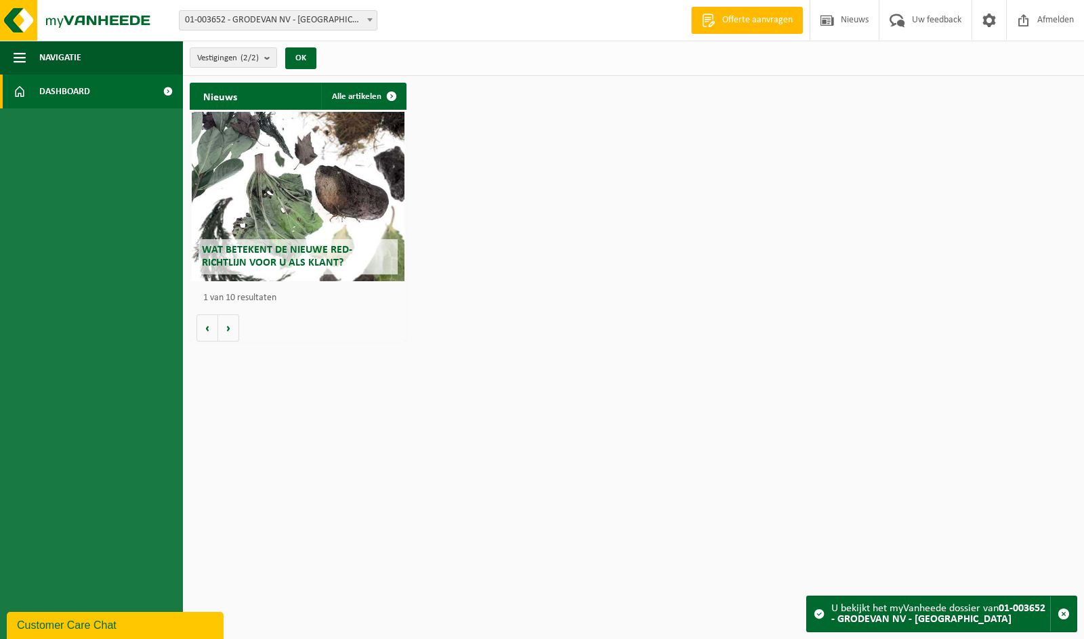
click at [39, 89] on link "Dashboard" at bounding box center [91, 92] width 183 height 34
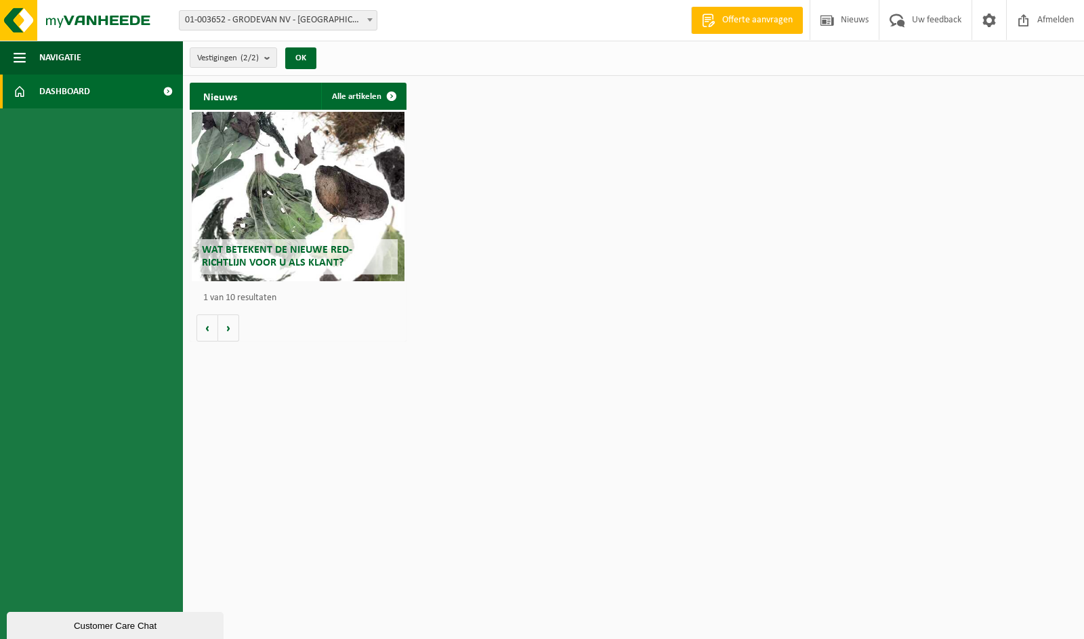
click at [171, 93] on span at bounding box center [167, 92] width 30 height 34
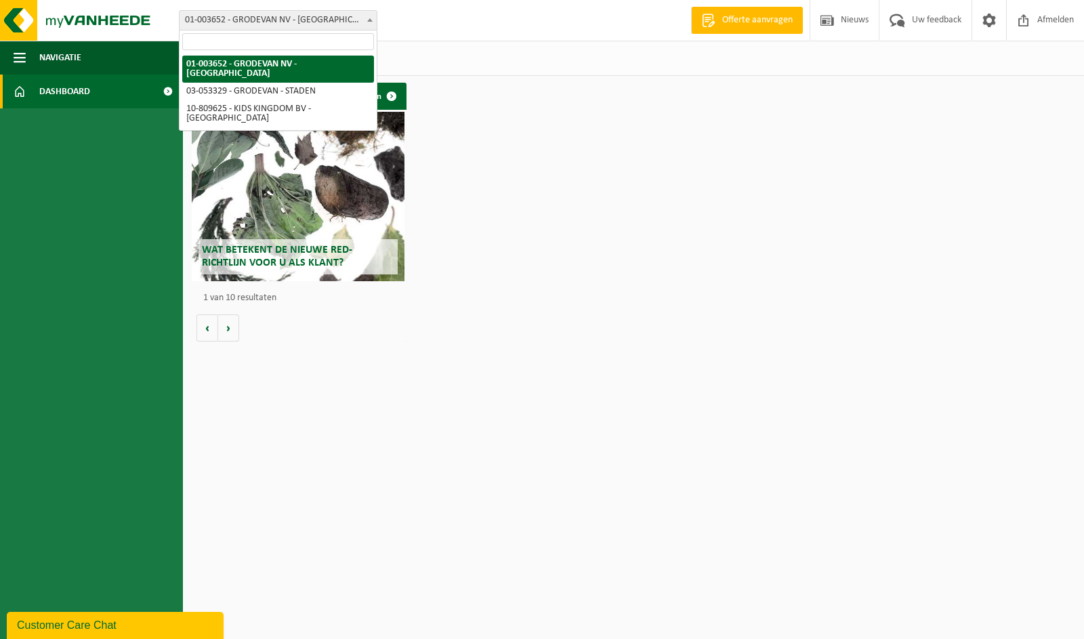
click at [237, 18] on span "01-003652 - GRODEVAN NV - [GEOGRAPHIC_DATA]" at bounding box center [278, 20] width 197 height 19
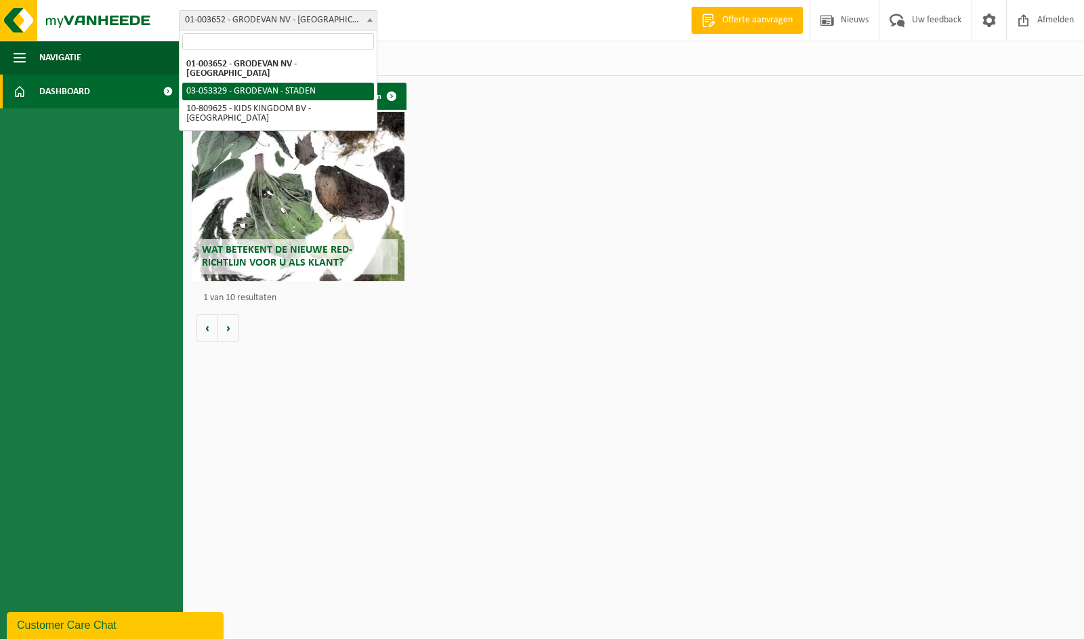
select select "2862"
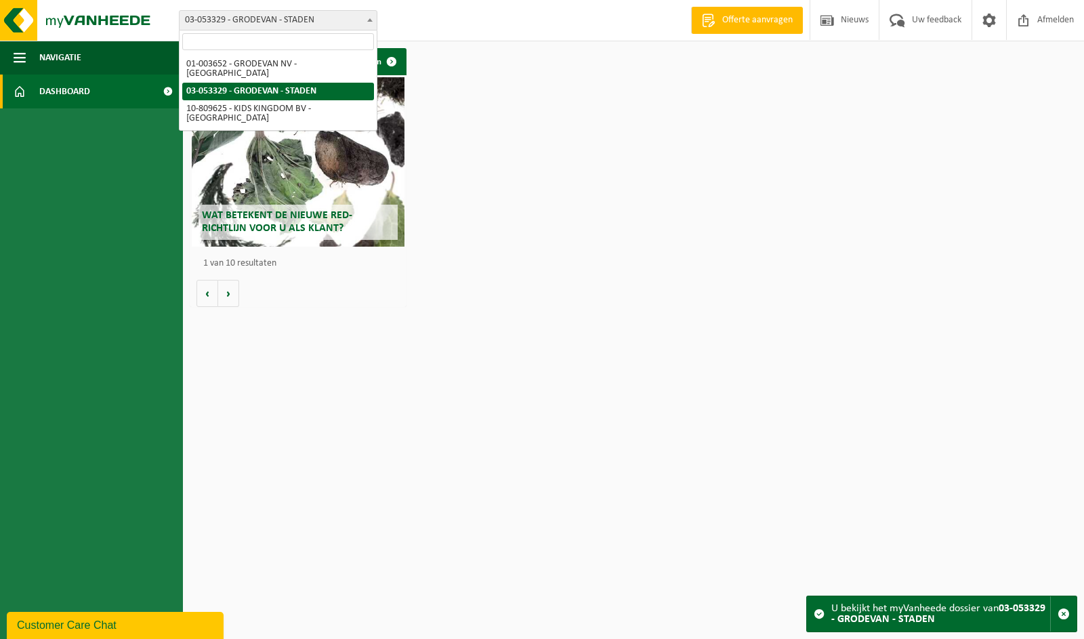
click at [219, 18] on span "03-053329 - GRODEVAN - STADEN" at bounding box center [278, 20] width 197 height 19
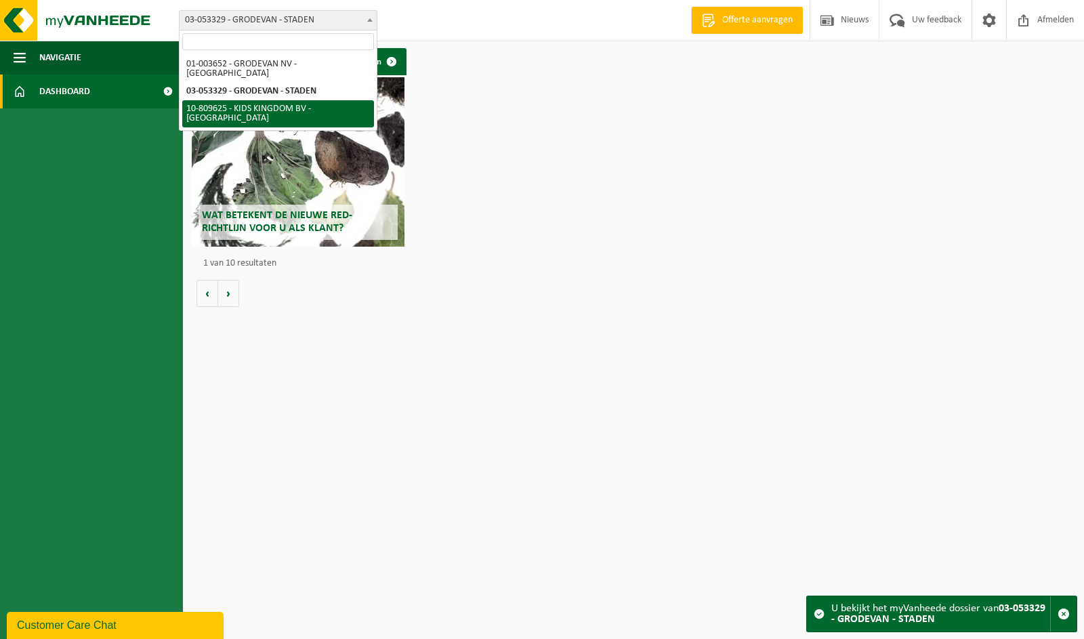
select select "35722"
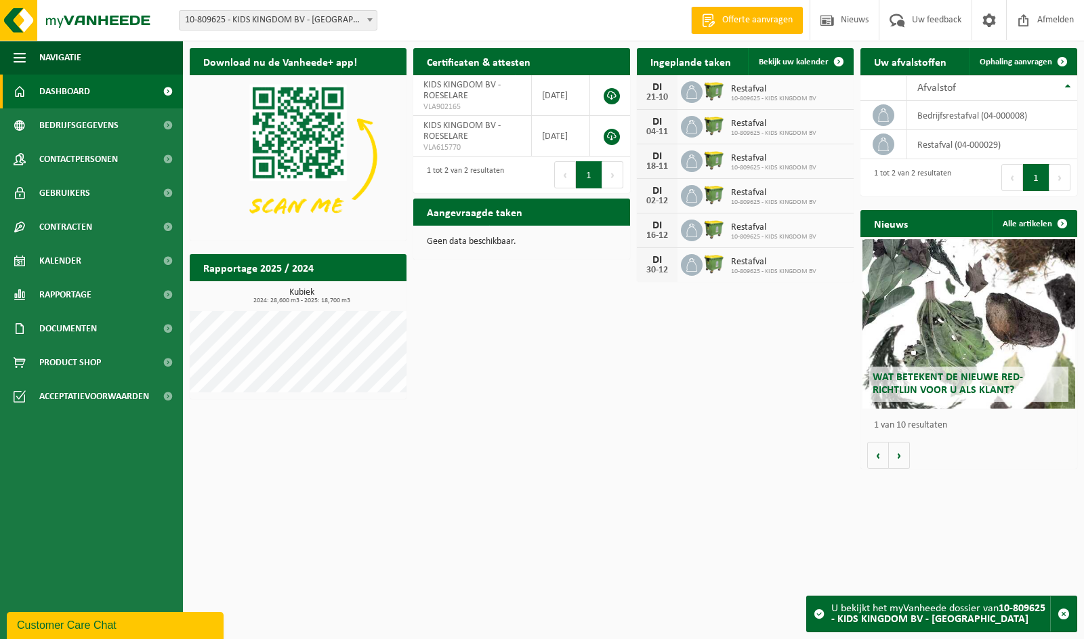
click at [93, 476] on ul "Navigatie Offerte aanvragen Nieuws Uw feedback Afmelden Dashboard Bedrijfsgegev…" at bounding box center [91, 340] width 183 height 598
click at [328, 20] on span "10-809625 - KIDS KINGDOM BV - [GEOGRAPHIC_DATA]" at bounding box center [278, 20] width 197 height 19
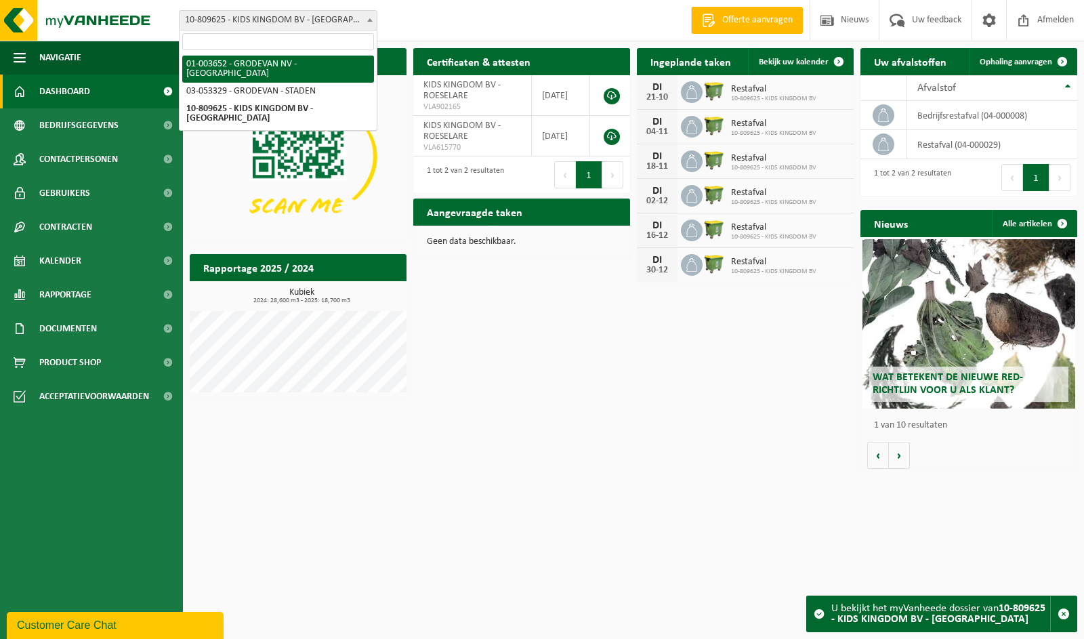
select select "180"
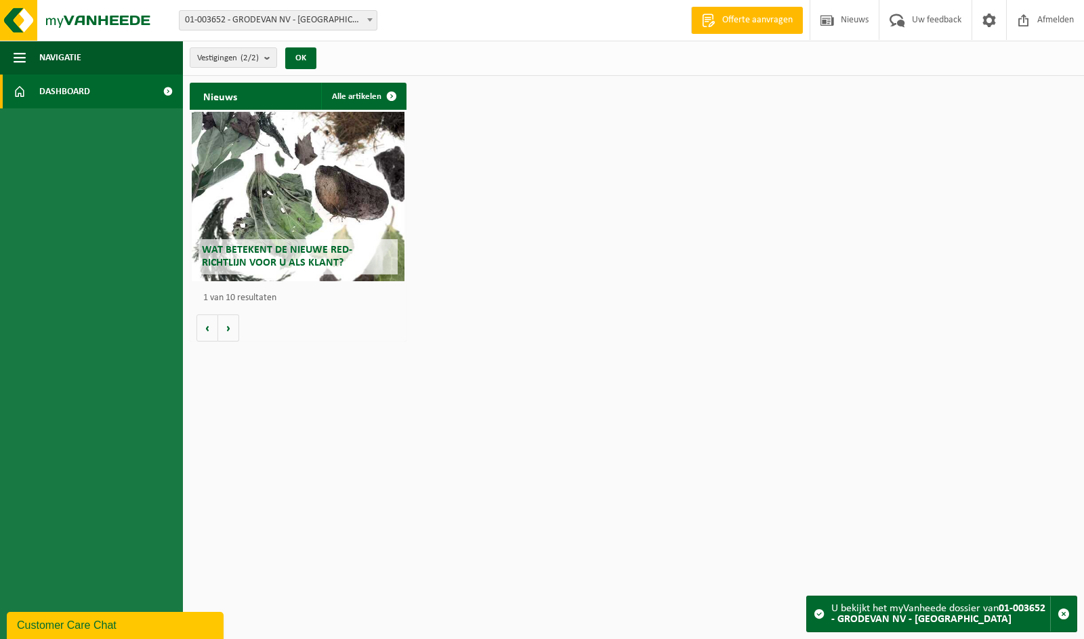
click at [254, 10] on span "01-003652 - GRODEVAN NV - [GEOGRAPHIC_DATA]" at bounding box center [278, 20] width 198 height 20
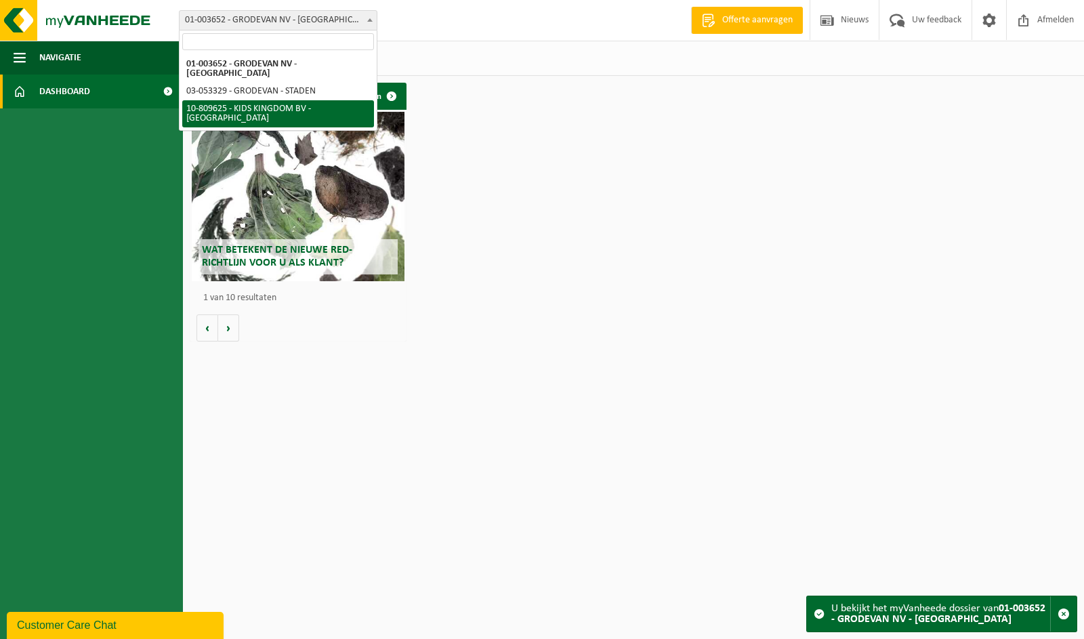
select select "35722"
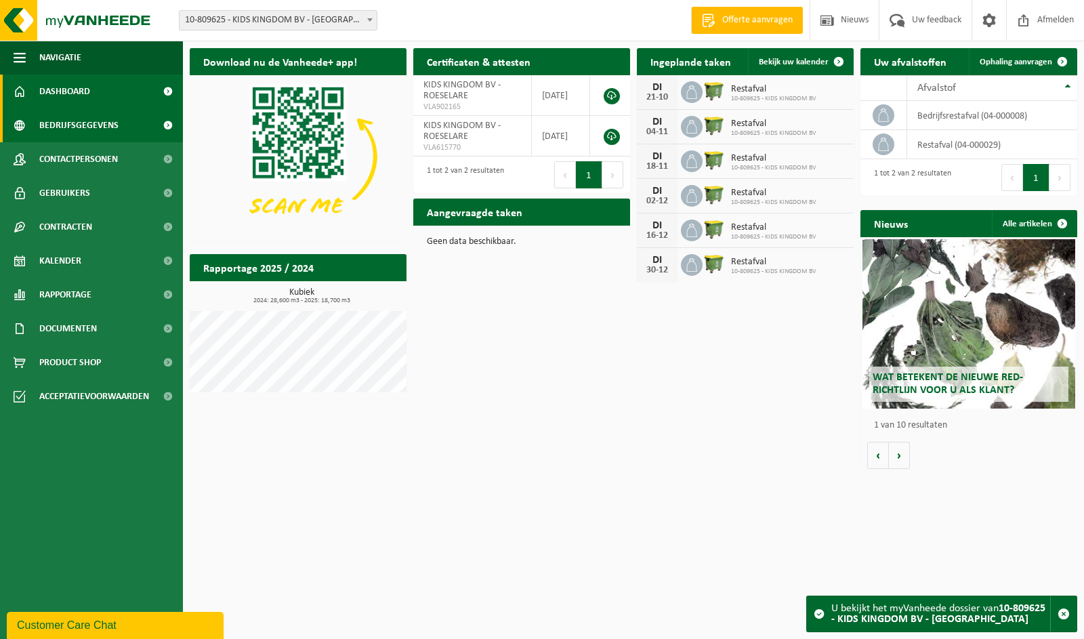
click at [68, 125] on span "Bedrijfsgegevens" at bounding box center [78, 125] width 79 height 34
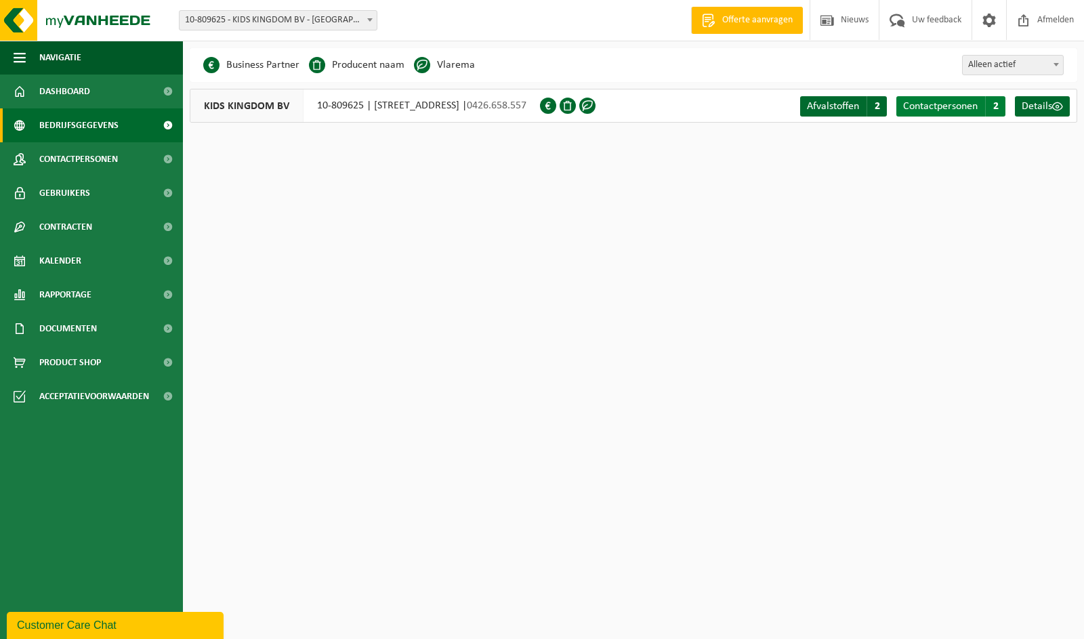
click at [963, 106] on span "Contactpersonen" at bounding box center [940, 106] width 75 height 11
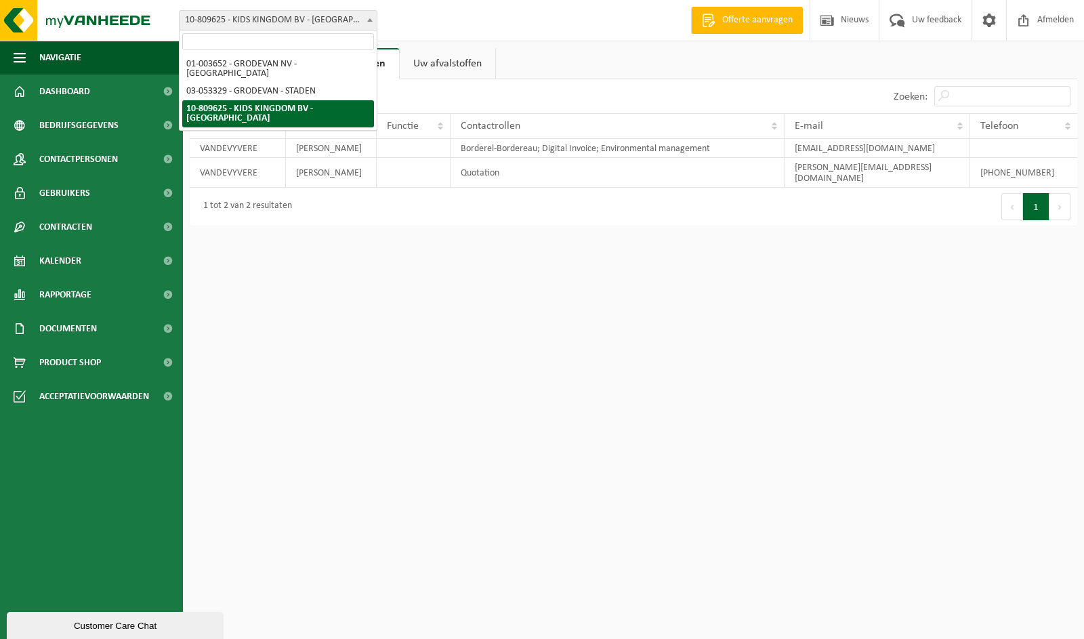
click at [283, 18] on span "10-809625 - KIDS KINGDOM BV - [GEOGRAPHIC_DATA]" at bounding box center [278, 20] width 197 height 19
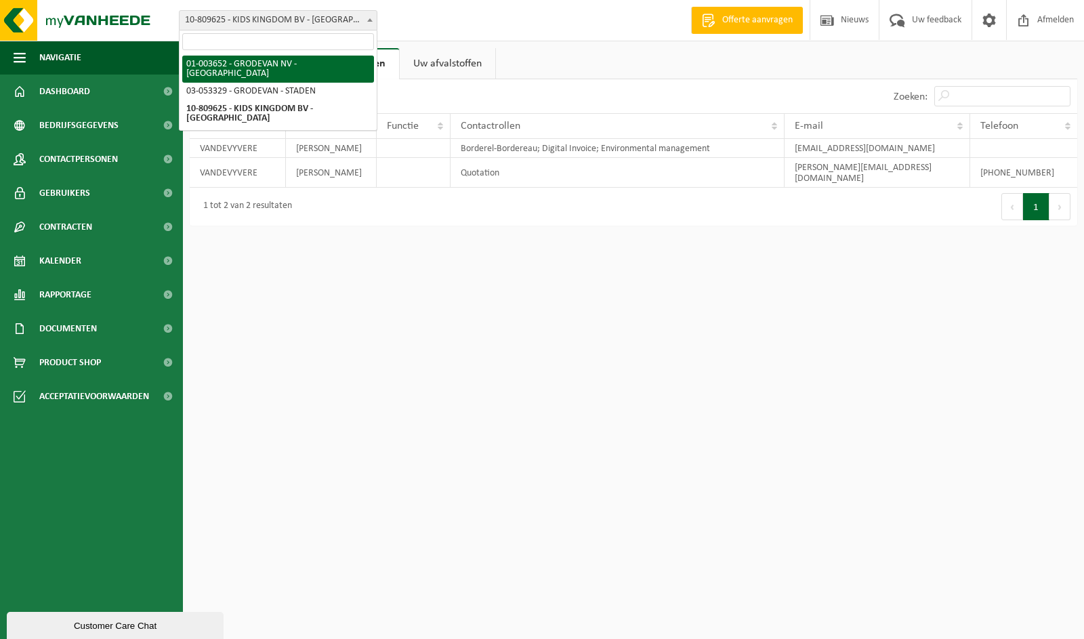
select select "180"
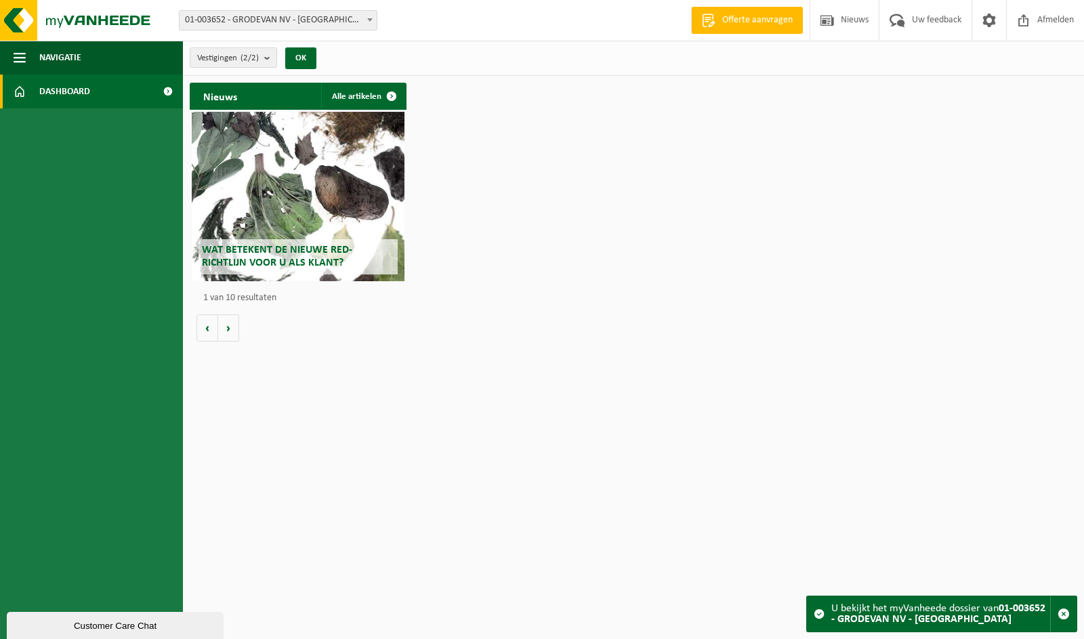
click at [757, 239] on div "Nieuws Alle artikelen Wat betekent de nieuwe RED-richtlijn voor u als klant? Ma…" at bounding box center [633, 212] width 894 height 273
